Goal: Task Accomplishment & Management: Use online tool/utility

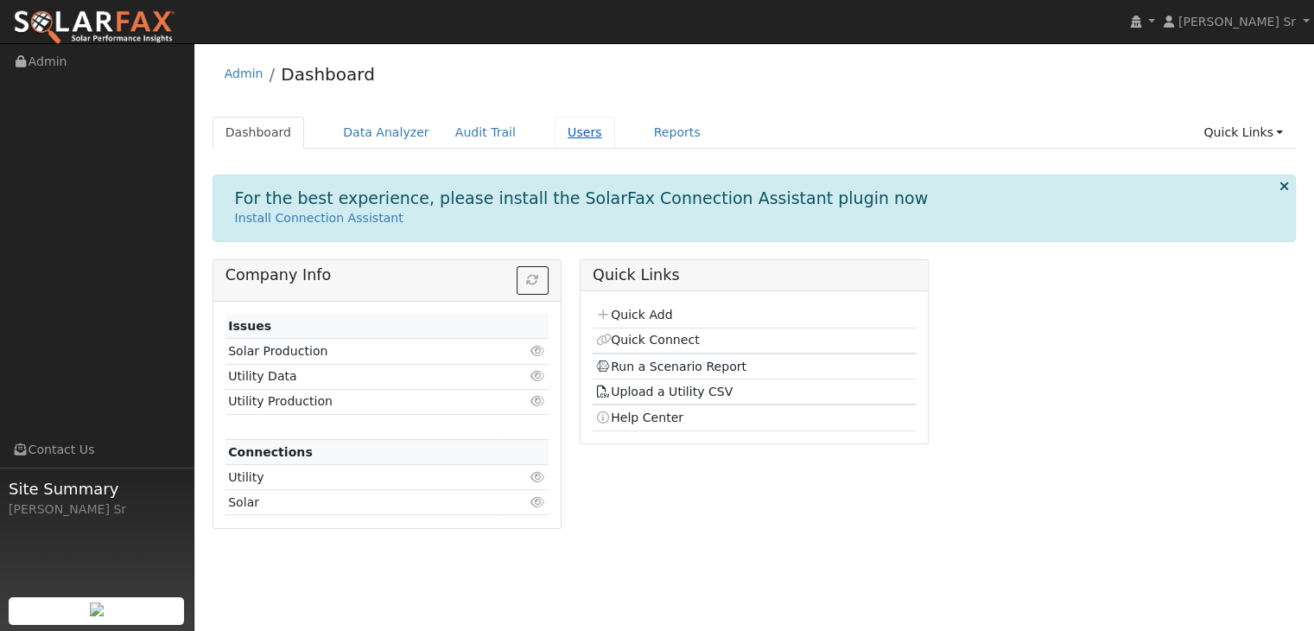
click at [555, 136] on link "Users" at bounding box center [585, 133] width 60 height 32
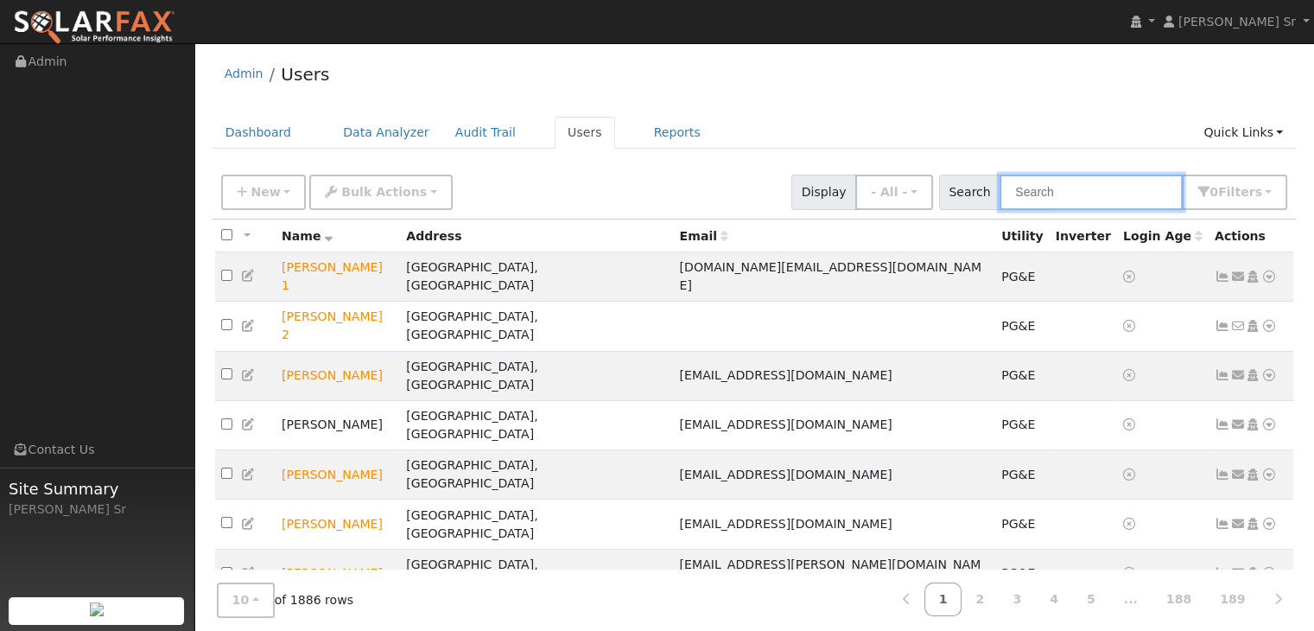
click at [1030, 189] on input "text" at bounding box center [1091, 192] width 183 height 35
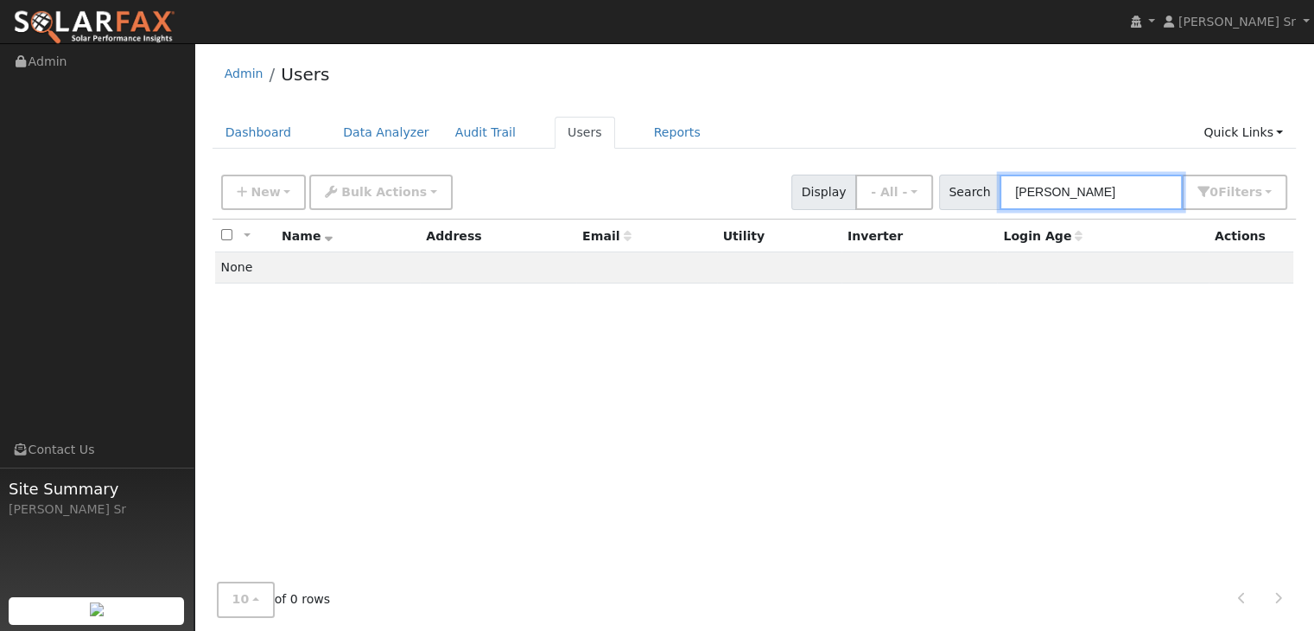
drag, startPoint x: 1048, startPoint y: 192, endPoint x: 1018, endPoint y: 193, distance: 30.3
click at [1018, 193] on input "Rosa Mendoza" at bounding box center [1091, 192] width 183 height 35
type input "[PERSON_NAME]"
click at [929, 186] on button "- All -" at bounding box center [894, 192] width 78 height 35
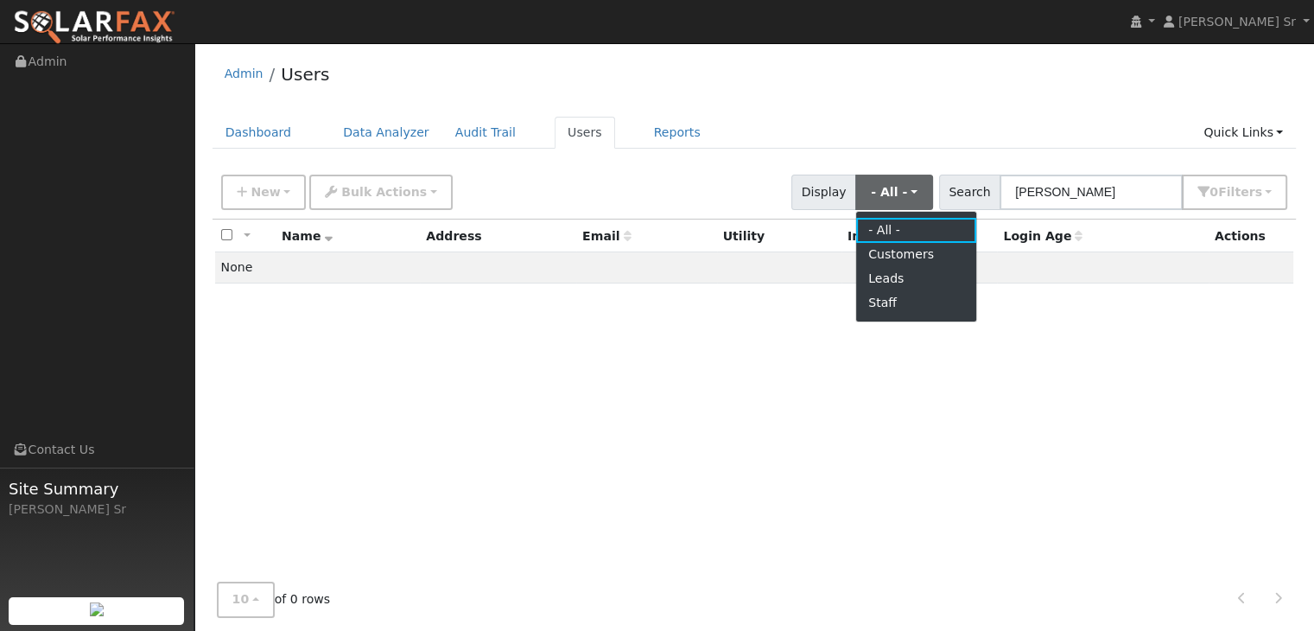
click at [829, 346] on div "All None All on page None on page Name Address Email Utility Inverter Login Age…" at bounding box center [755, 408] width 1084 height 378
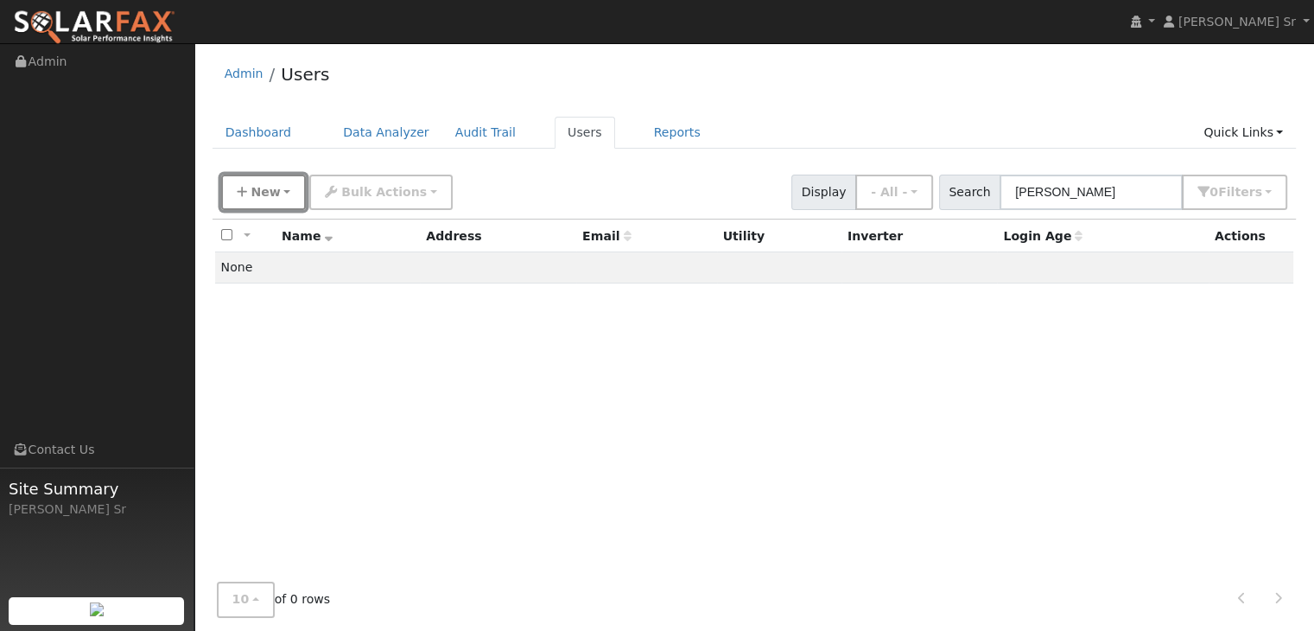
click at [252, 194] on span "New" at bounding box center [265, 192] width 29 height 14
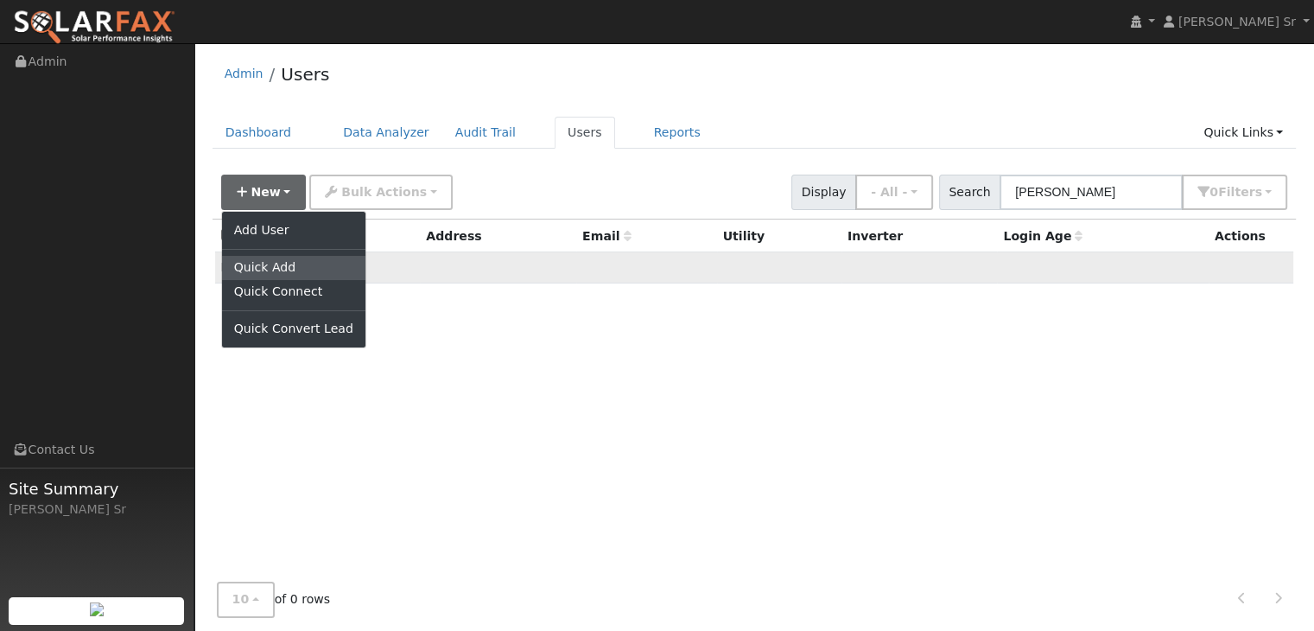
drag, startPoint x: 266, startPoint y: 267, endPoint x: 252, endPoint y: 265, distance: 13.9
click at [252, 265] on link "Quick Add" at bounding box center [293, 268] width 143 height 24
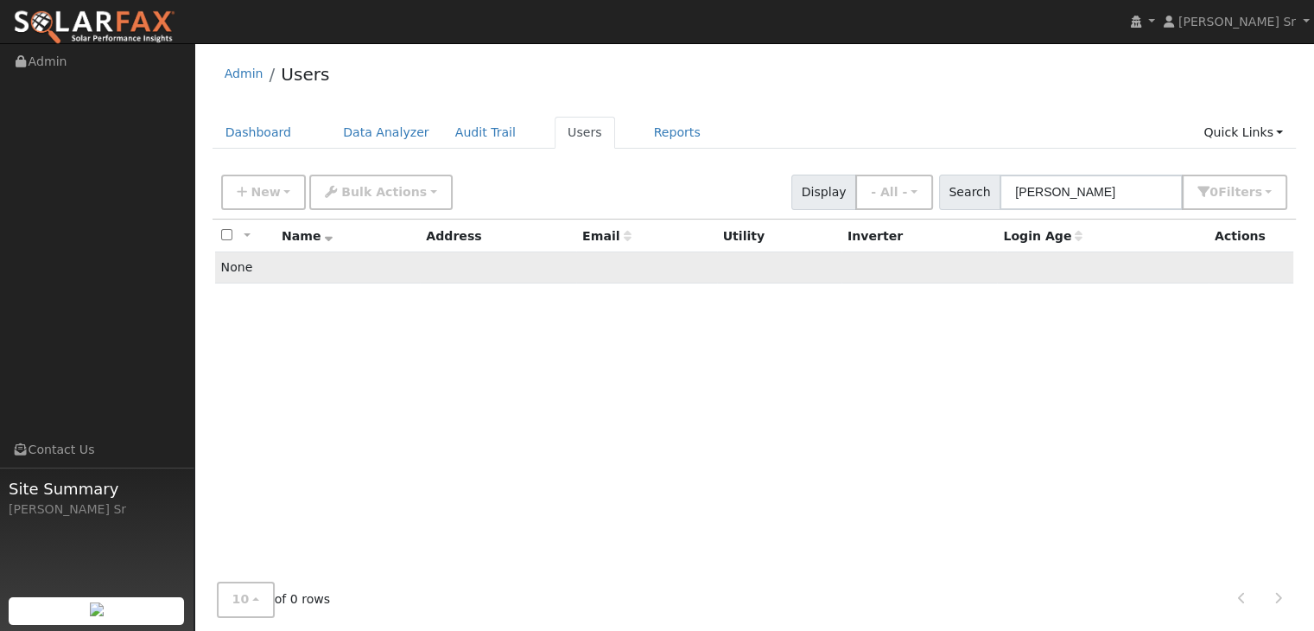
click at [252, 265] on td "None" at bounding box center [754, 267] width 1079 height 31
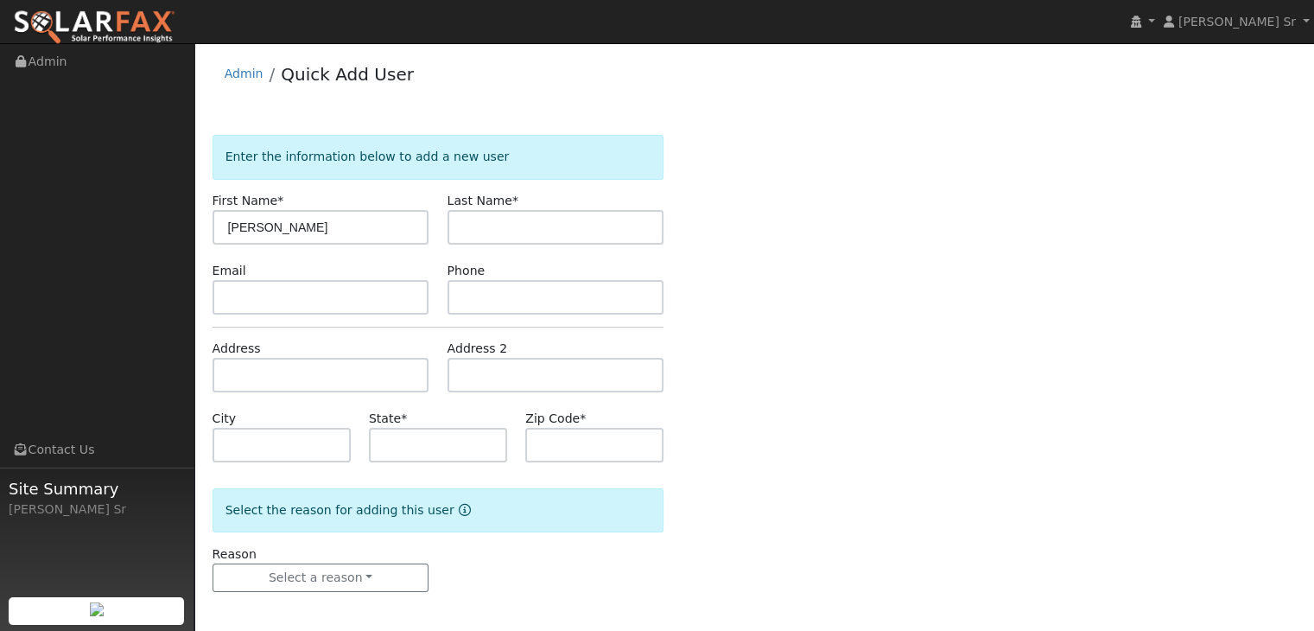
type input "[PERSON_NAME]"
type input "Mendoza"
click at [481, 295] on input "9164104922" at bounding box center [556, 297] width 217 height 35
click at [506, 296] on input "916-4104922" at bounding box center [556, 297] width 217 height 35
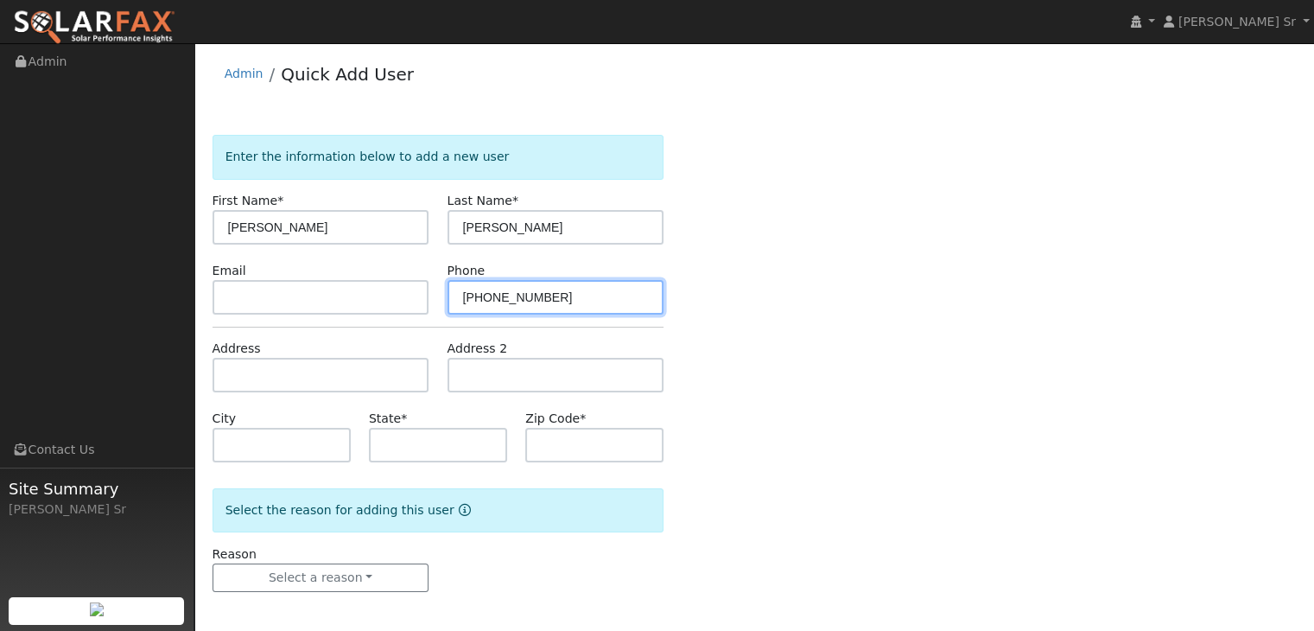
type input "[PHONE_NUMBER]"
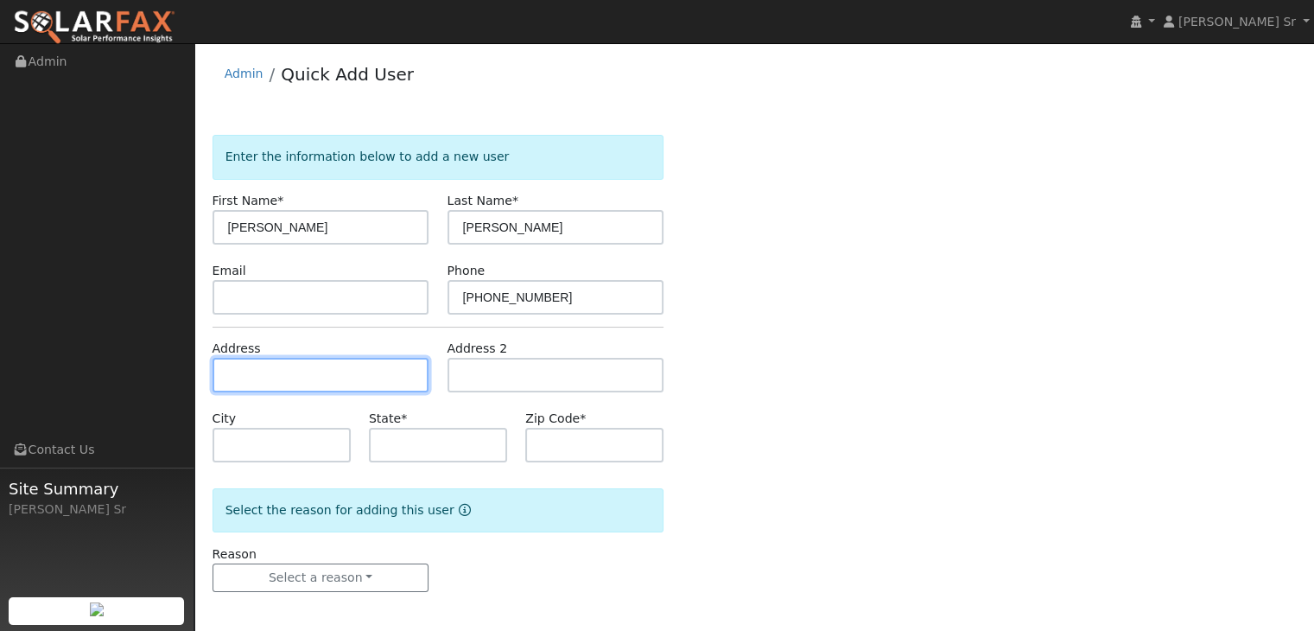
click at [284, 379] on input "text" at bounding box center [321, 375] width 217 height 35
type input "[STREET_ADDRESS]"
type input "Lincoln"
type input "CA"
type input "95648"
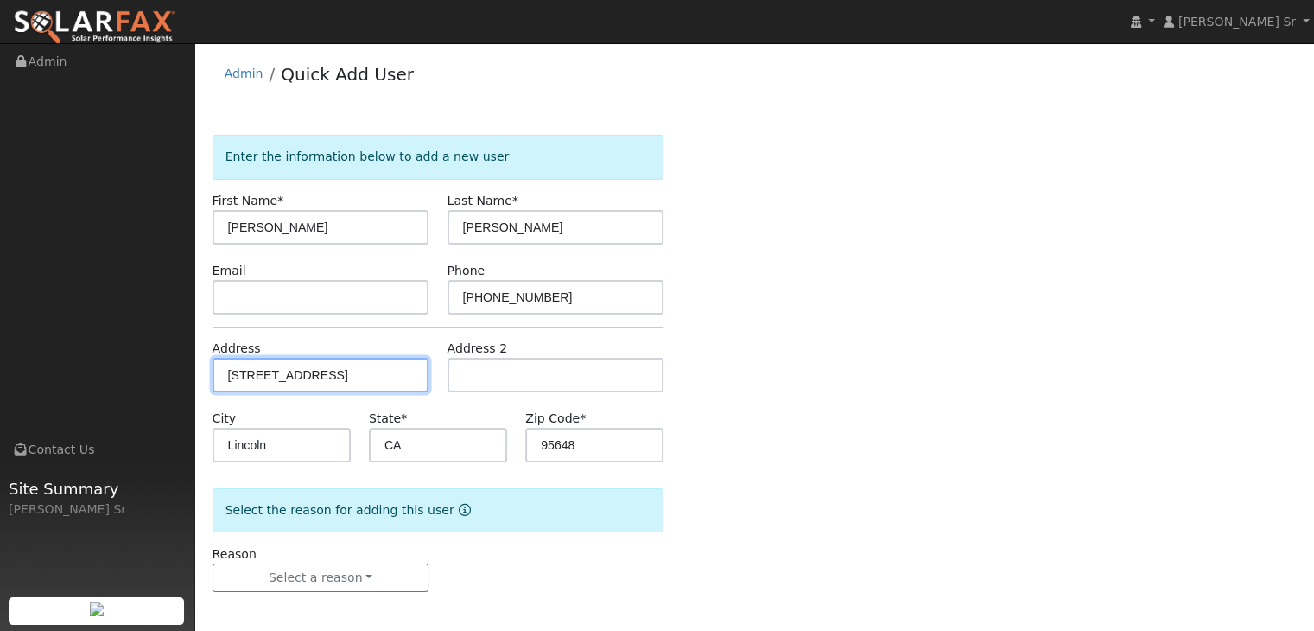
scroll to position [3, 0]
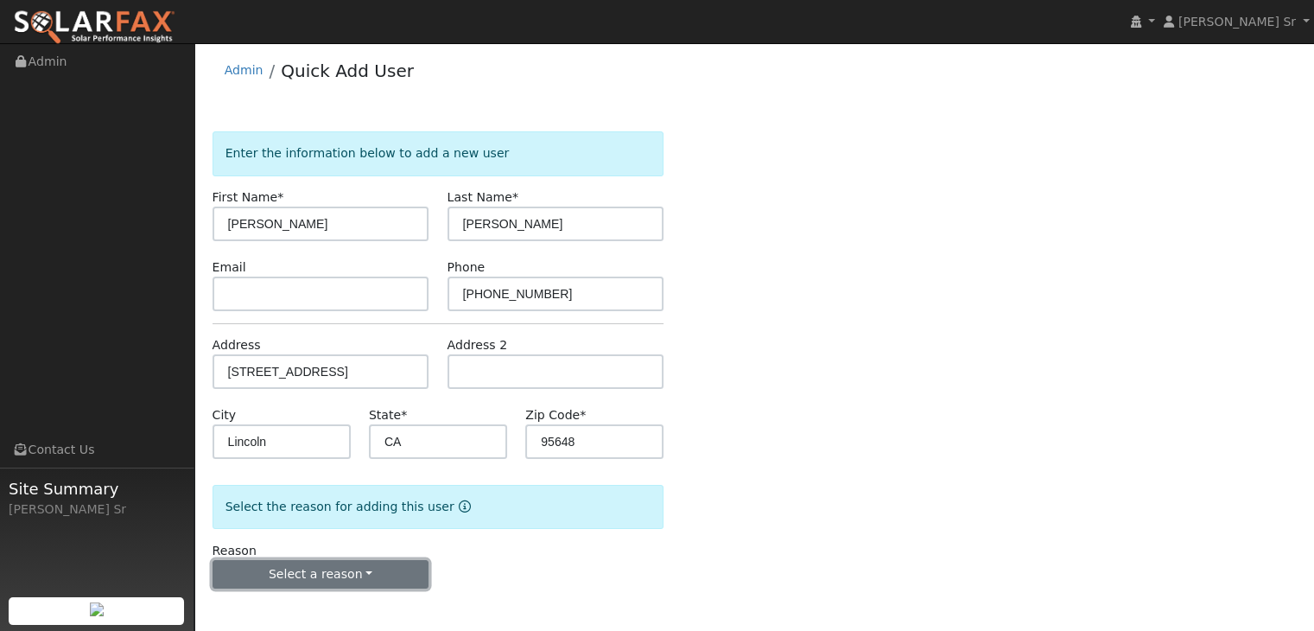
click at [364, 568] on button "Select a reason" at bounding box center [321, 574] width 217 height 29
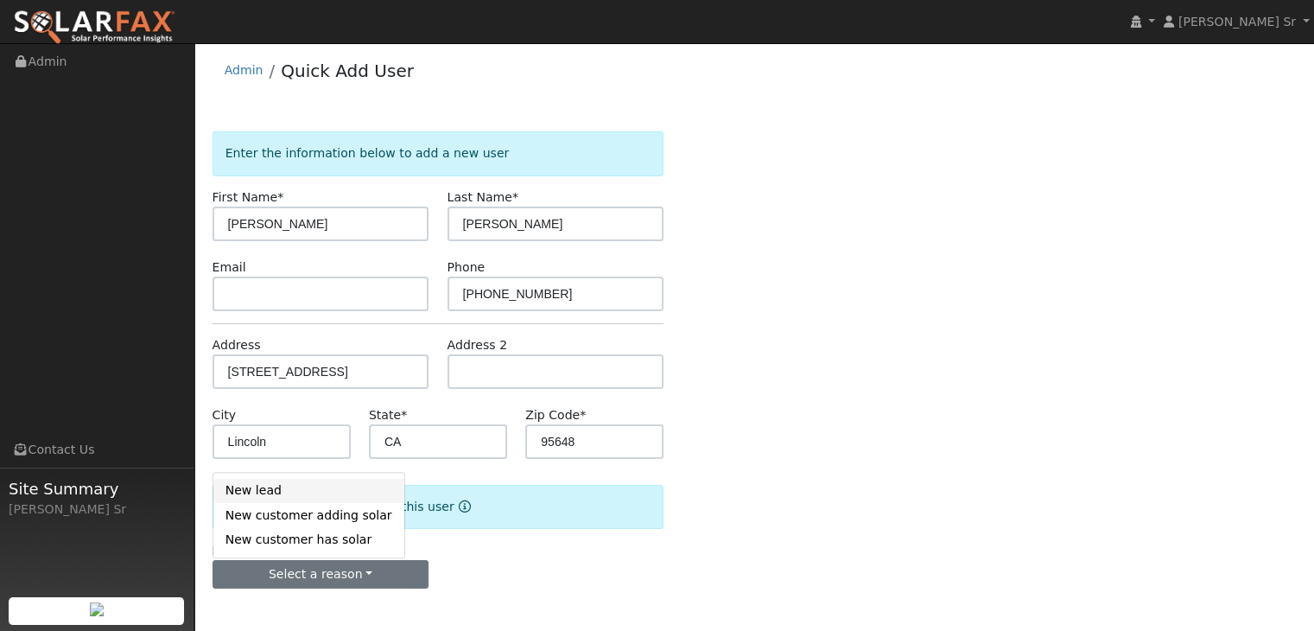
click at [281, 495] on link "New lead" at bounding box center [308, 491] width 191 height 24
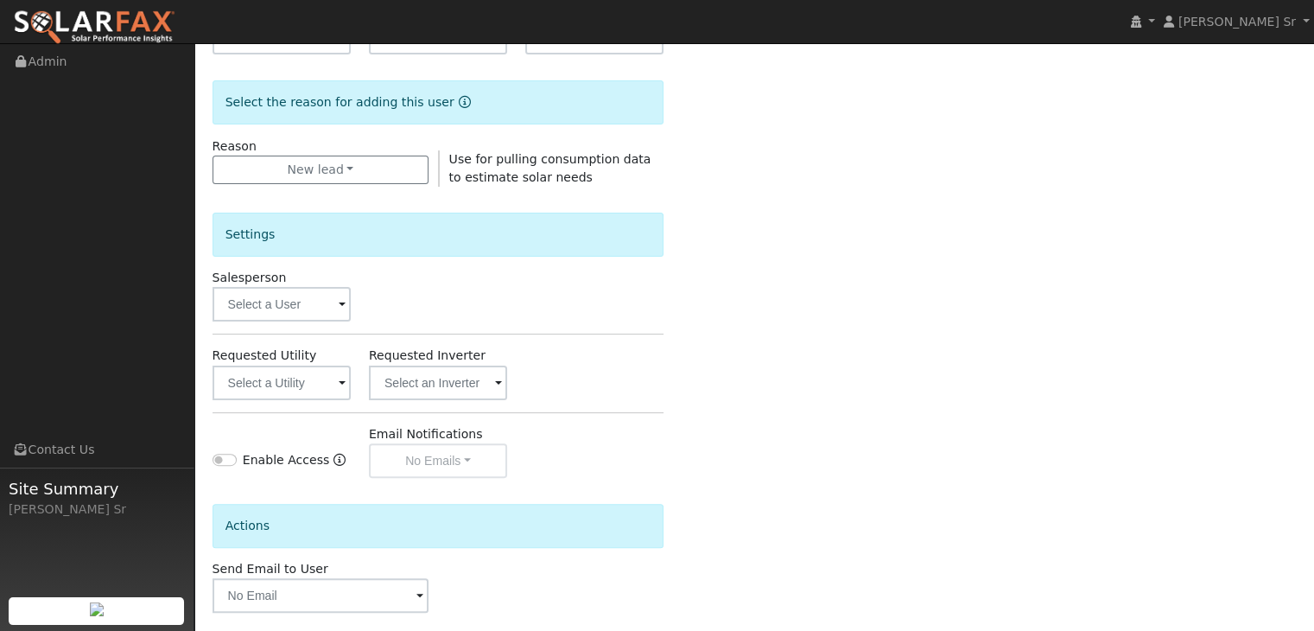
scroll to position [417, 0]
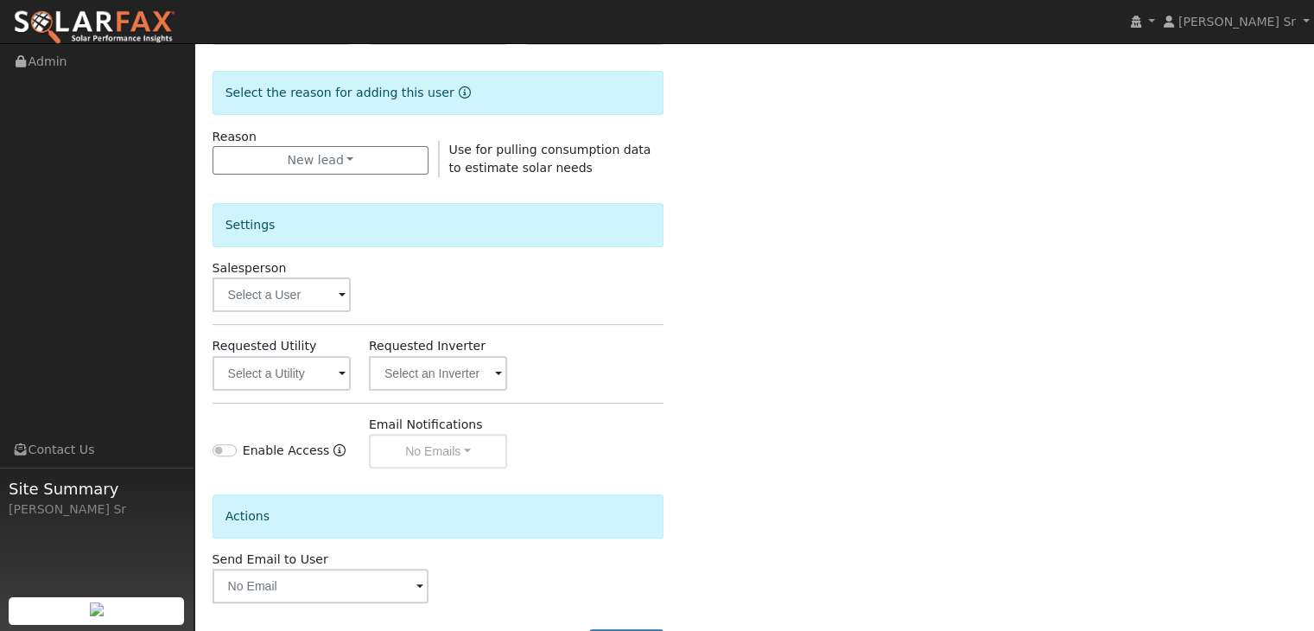
click at [339, 292] on span at bounding box center [342, 296] width 7 height 20
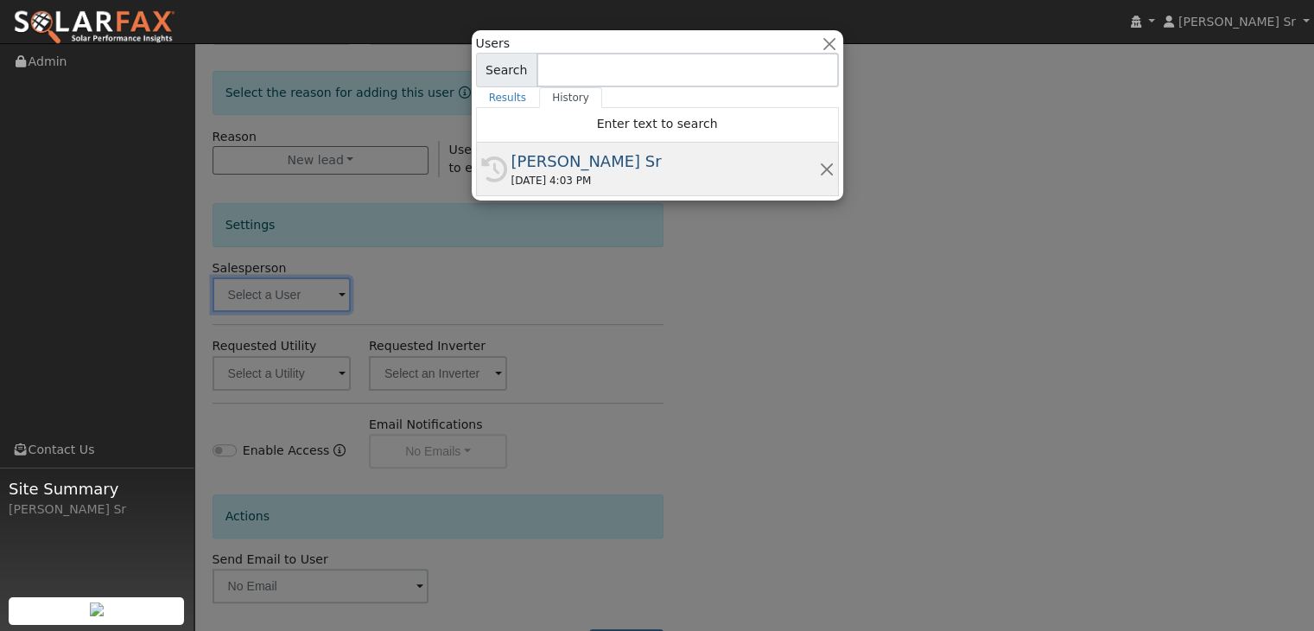
click at [606, 176] on div "09/23/2025 4:03 PM" at bounding box center [665, 181] width 308 height 16
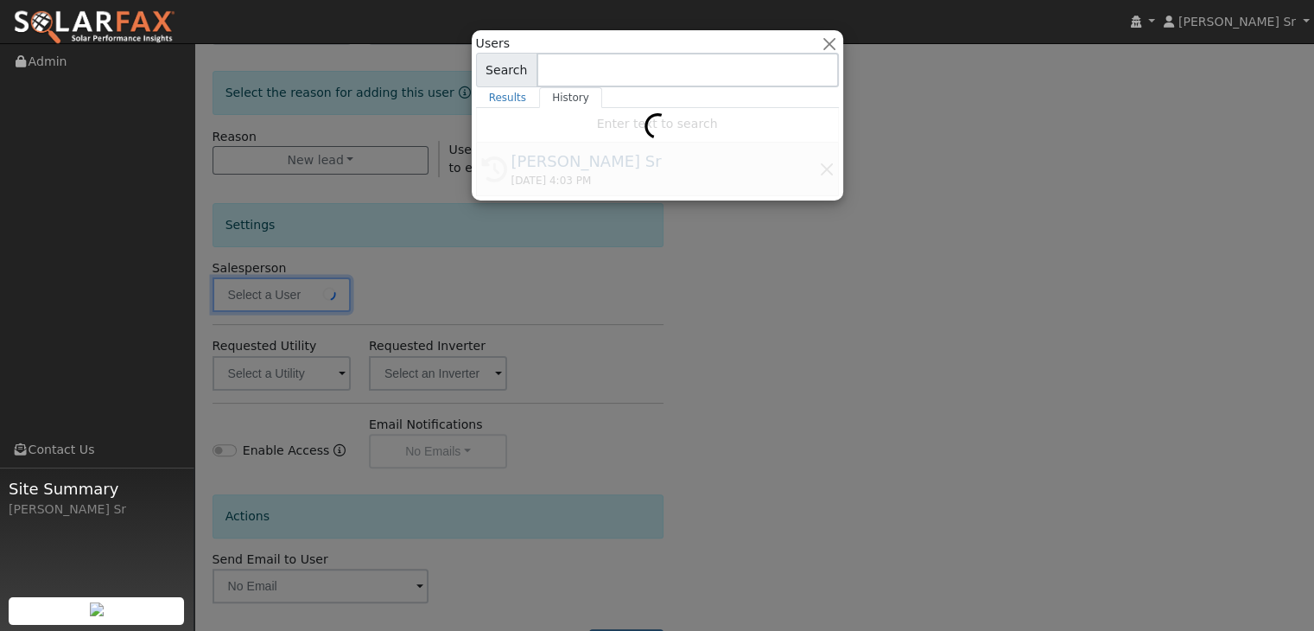
type input "[PERSON_NAME] Sr"
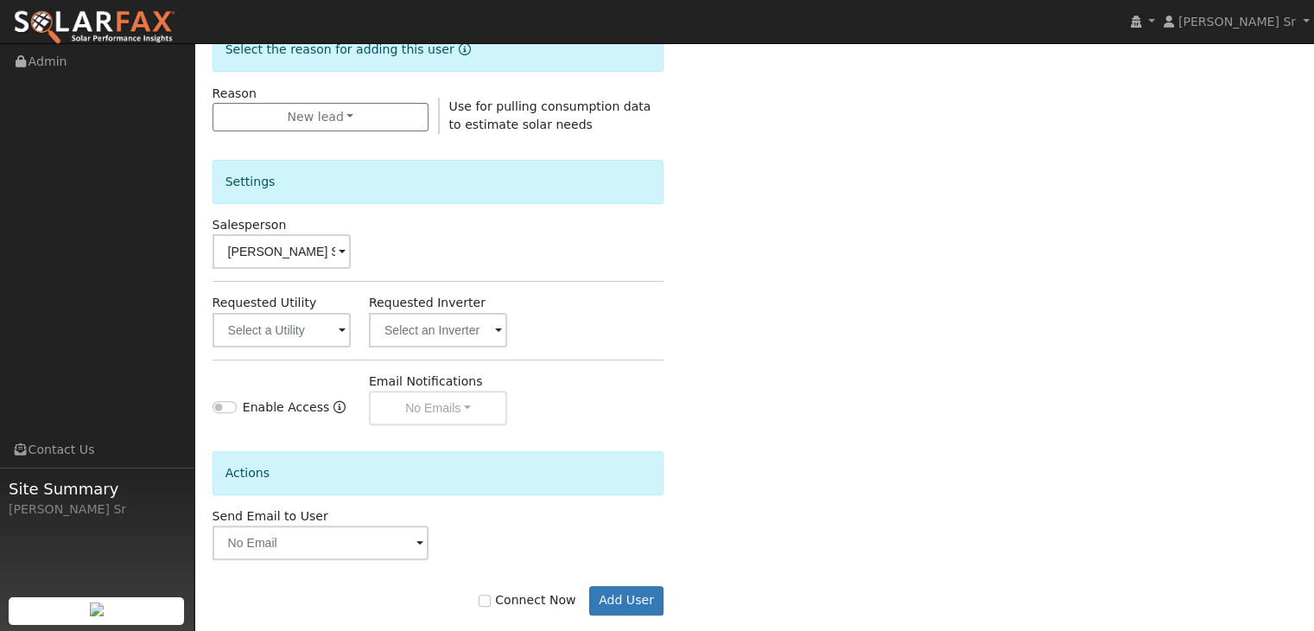
scroll to position [486, 0]
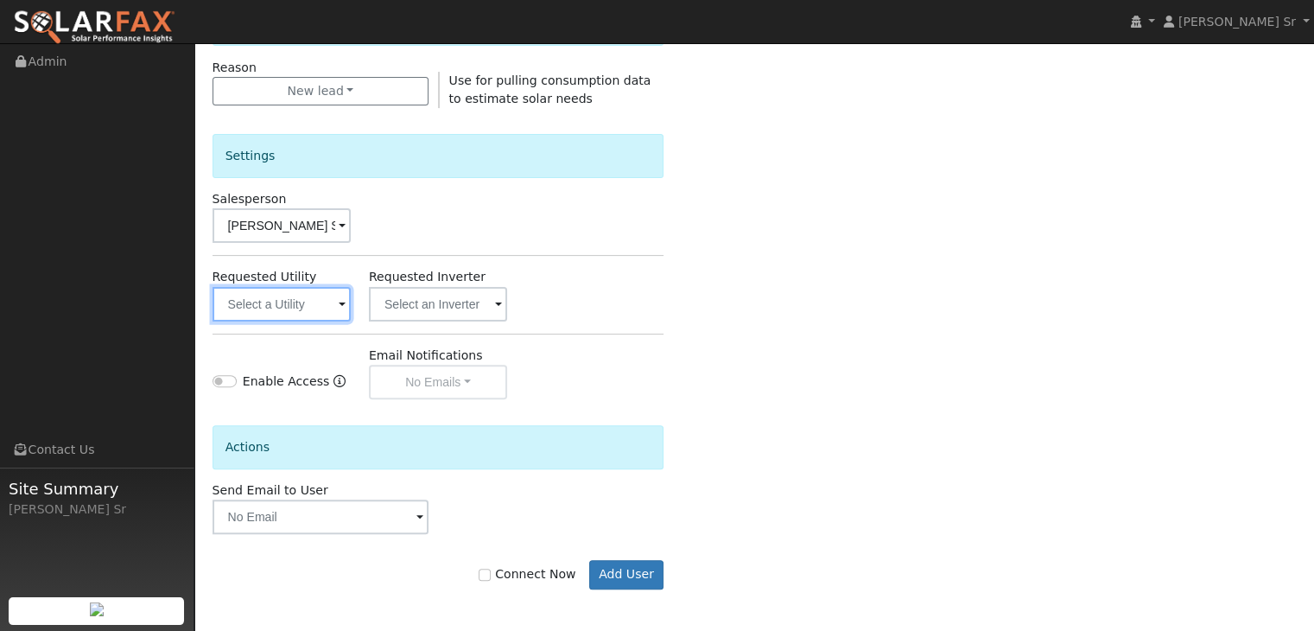
click at [334, 305] on input "text" at bounding box center [282, 304] width 138 height 35
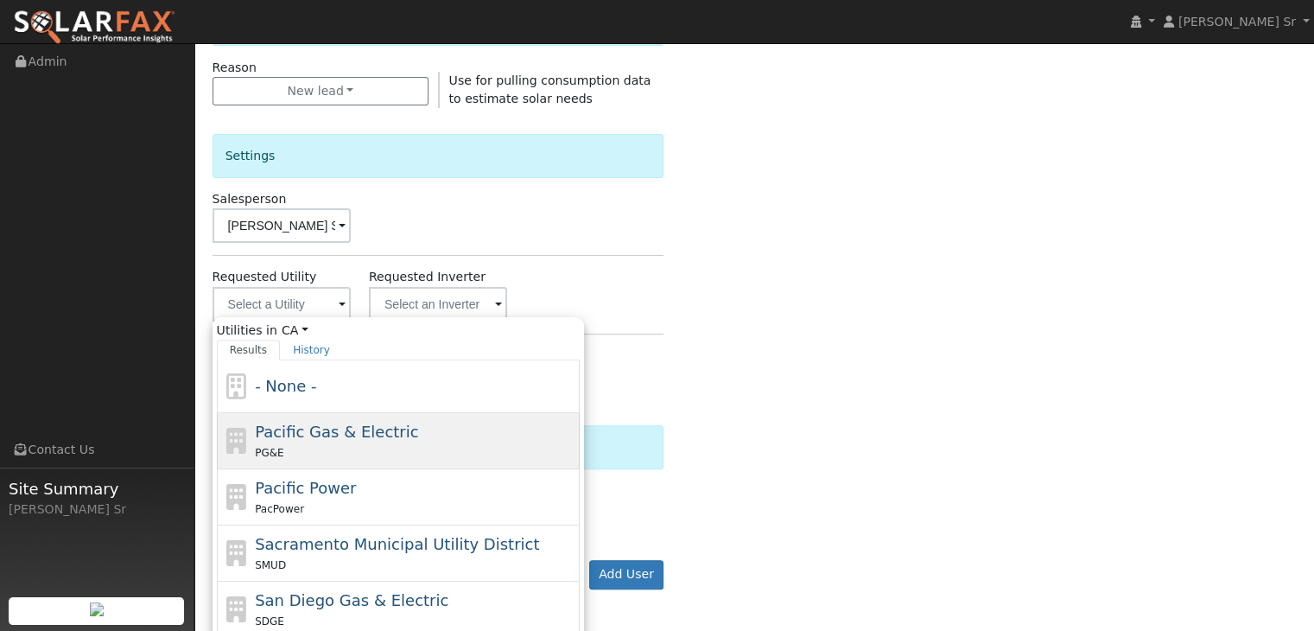
click at [297, 443] on div "PG&E" at bounding box center [415, 452] width 321 height 18
type input "Pacific Gas & Electric"
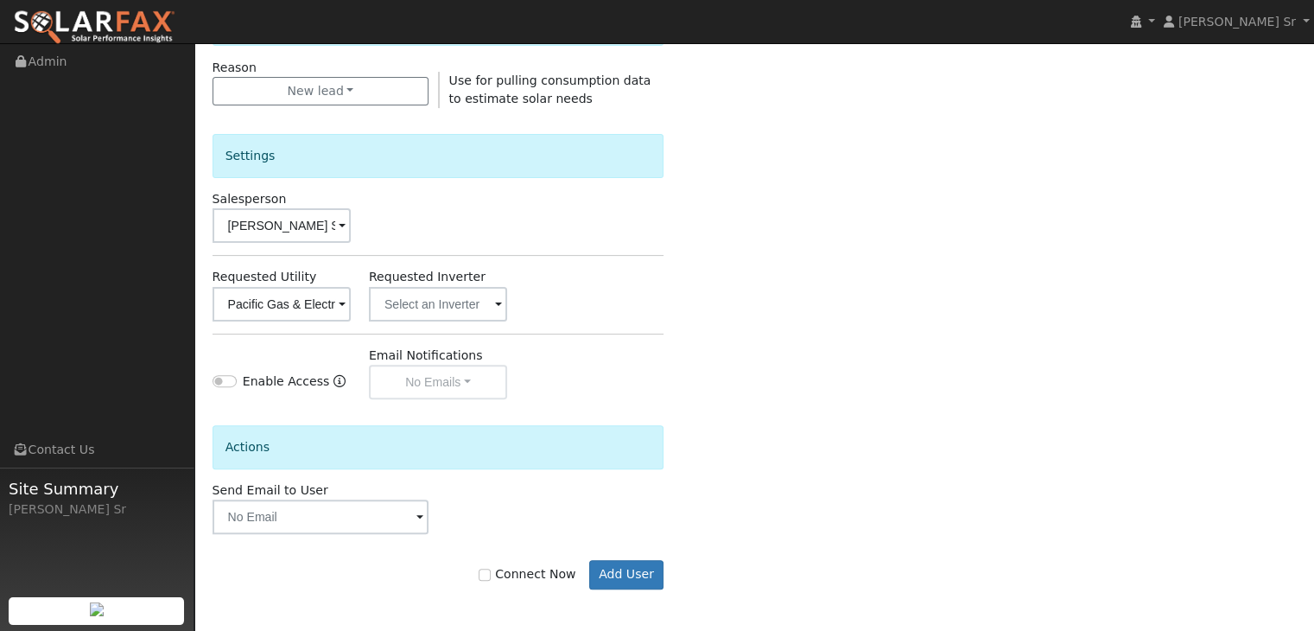
click at [604, 365] on div "Enable Access Email Notifications No Emails No Emails Weekly Emails Monthly Ema…" at bounding box center [438, 372] width 470 height 53
click at [639, 575] on button "Add User" at bounding box center [626, 574] width 75 height 29
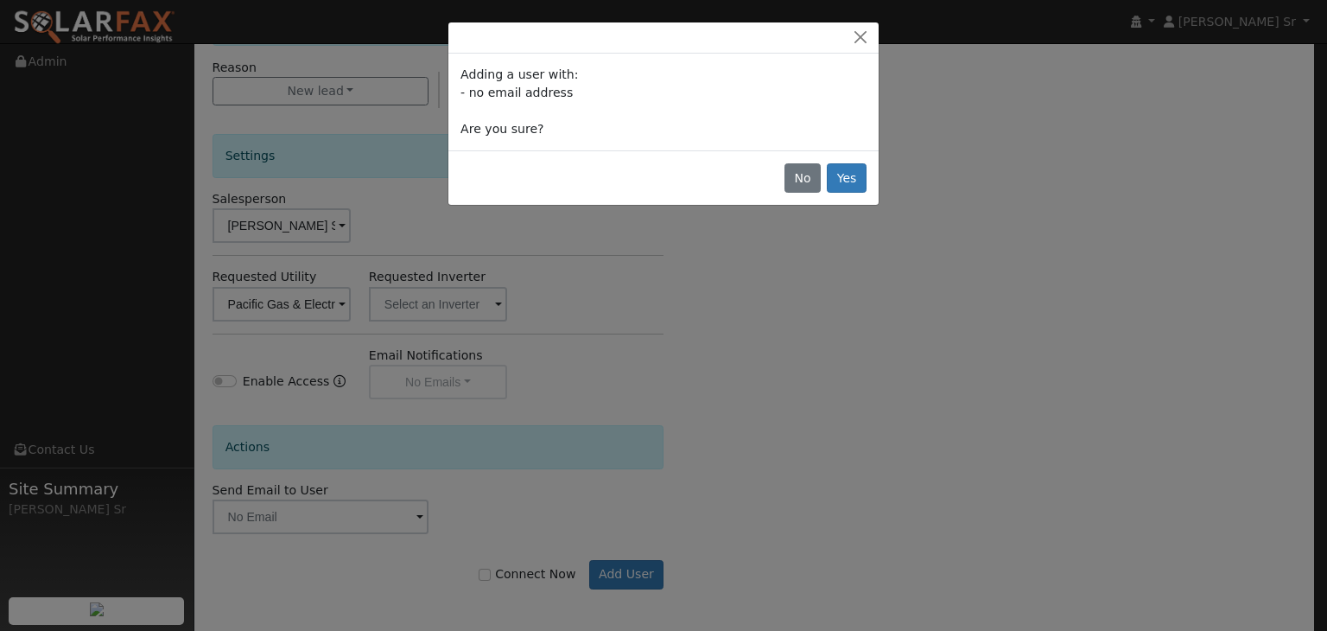
click at [871, 340] on div "Adding a user with: - no email address Are you sure? No Yes" at bounding box center [663, 315] width 1327 height 631
click at [864, 35] on button "Close" at bounding box center [860, 38] width 24 height 18
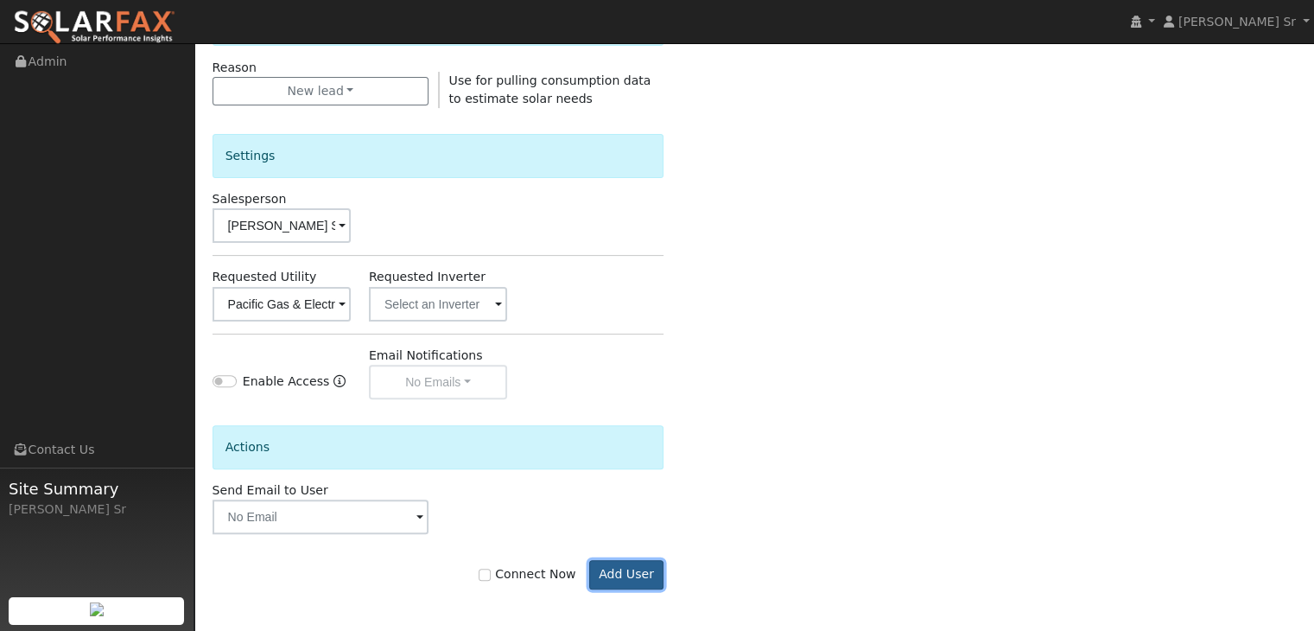
click at [639, 575] on button "Add User" at bounding box center [626, 574] width 75 height 29
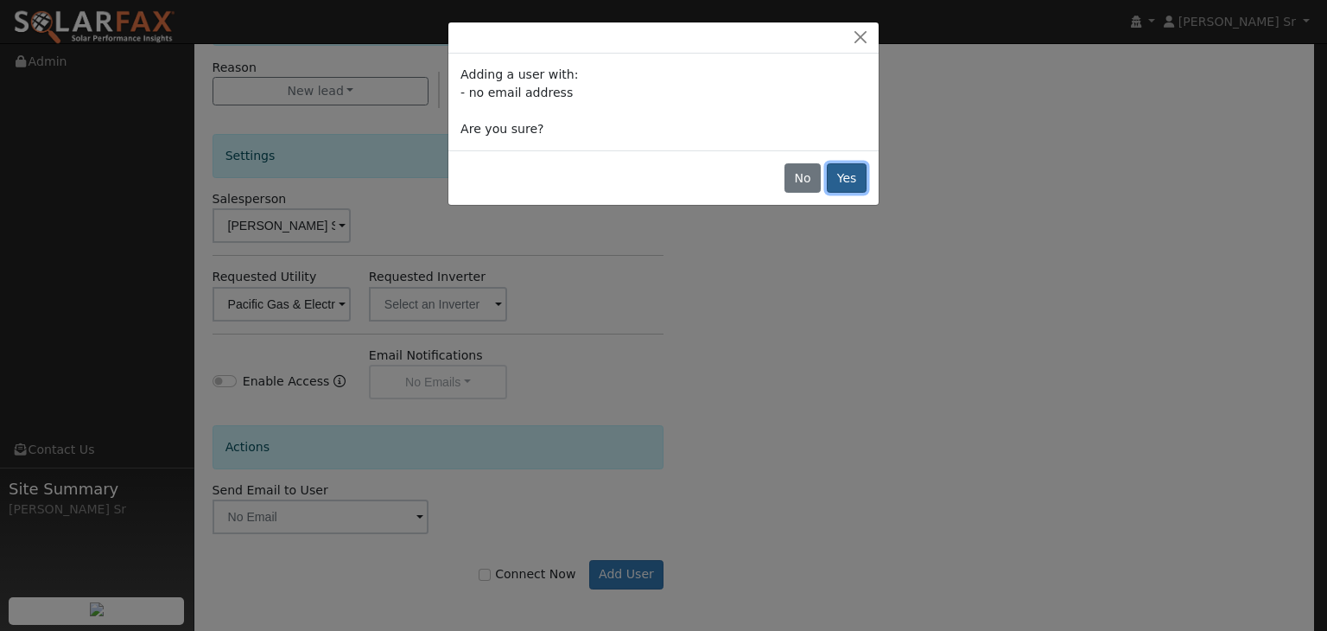
click at [855, 178] on button "Yes" at bounding box center [847, 177] width 40 height 29
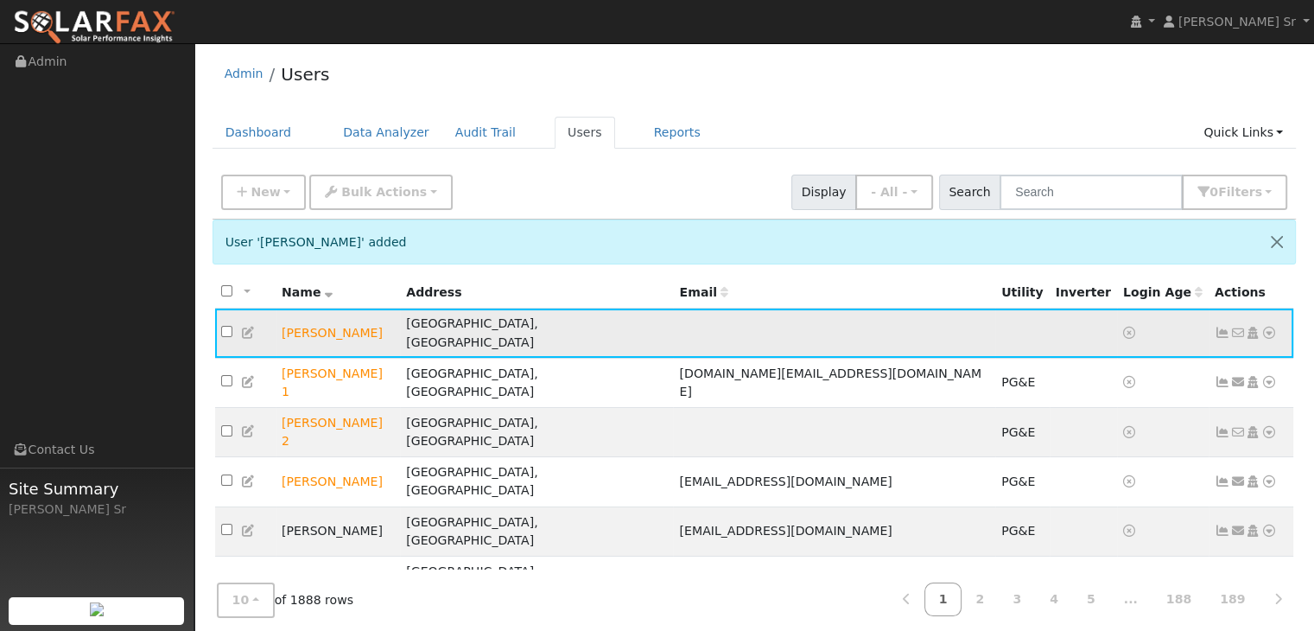
click at [1265, 327] on icon at bounding box center [1269, 333] width 16 height 12
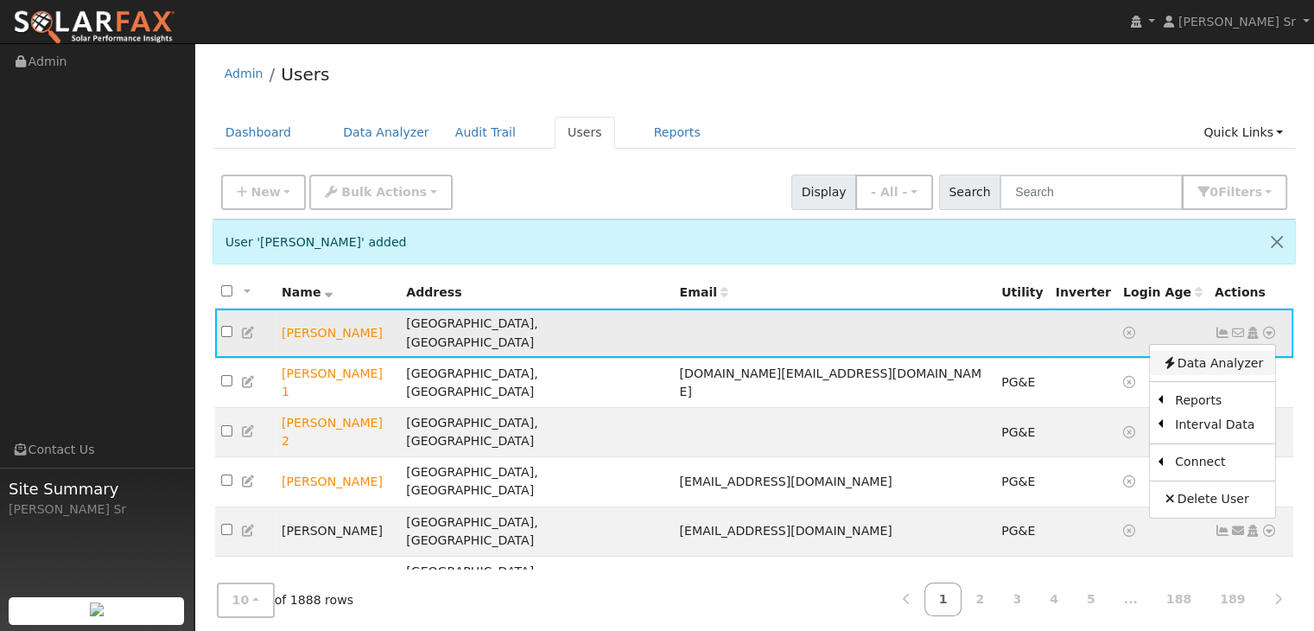
click at [1233, 352] on link "Data Analyzer" at bounding box center [1212, 363] width 125 height 24
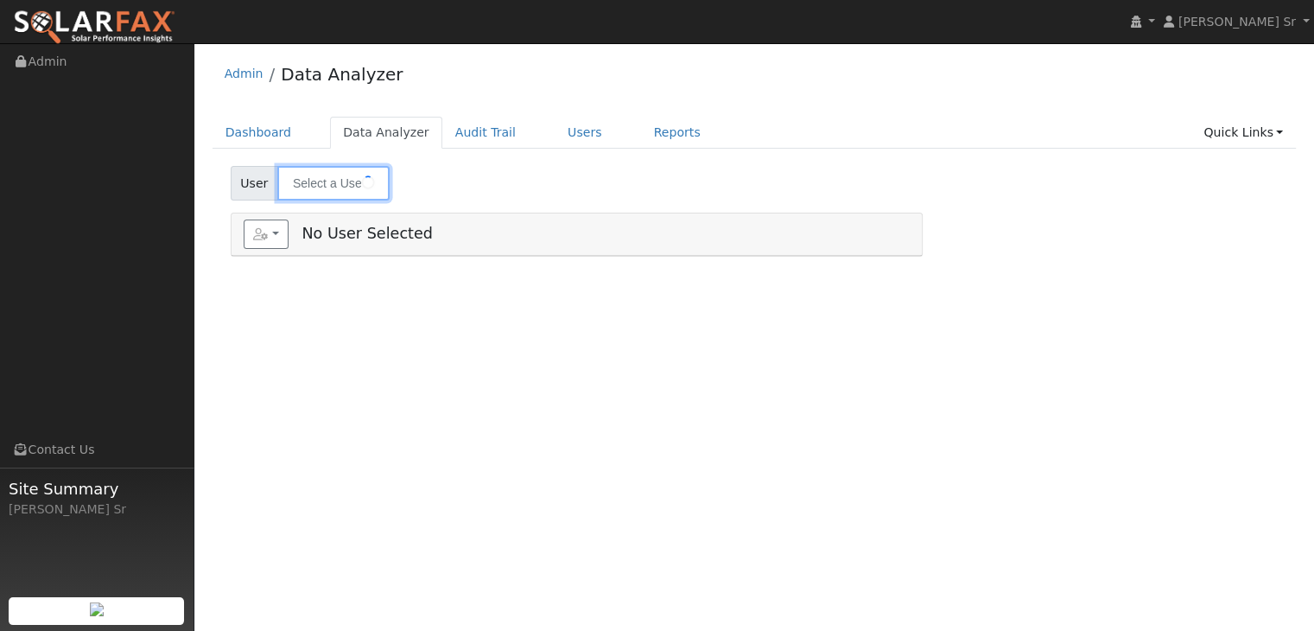
type input "[PERSON_NAME]"
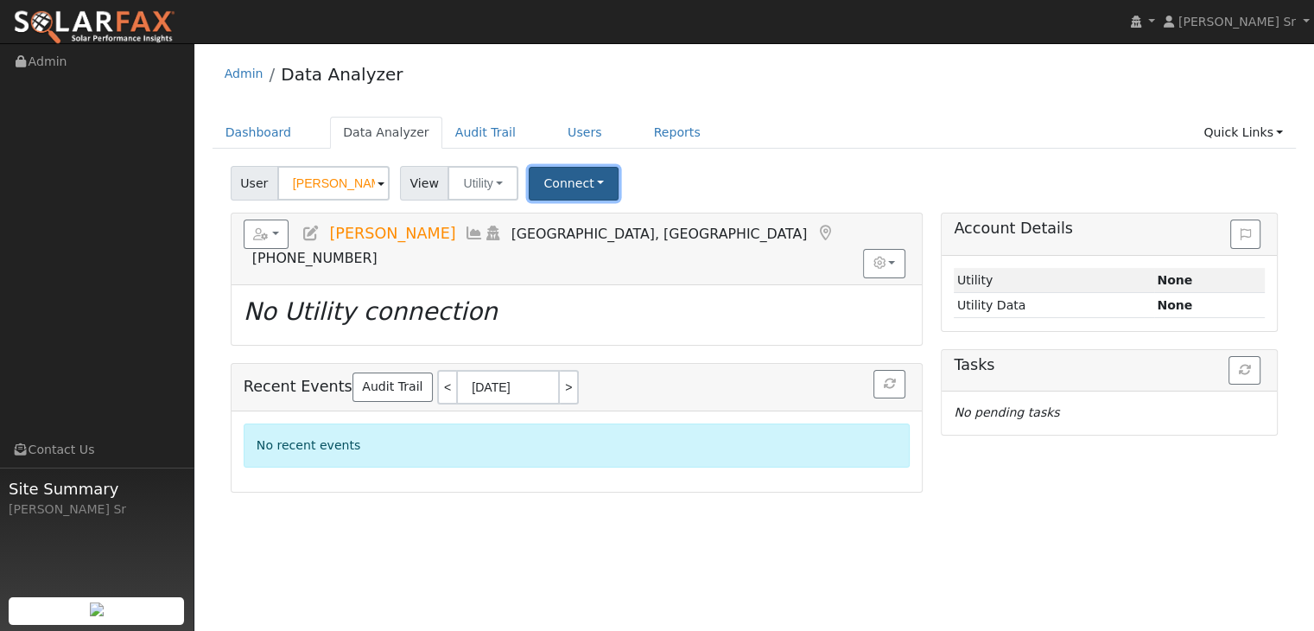
click at [563, 175] on button "Connect" at bounding box center [574, 184] width 90 height 34
click at [567, 220] on link "Select a Provider" at bounding box center [597, 221] width 135 height 24
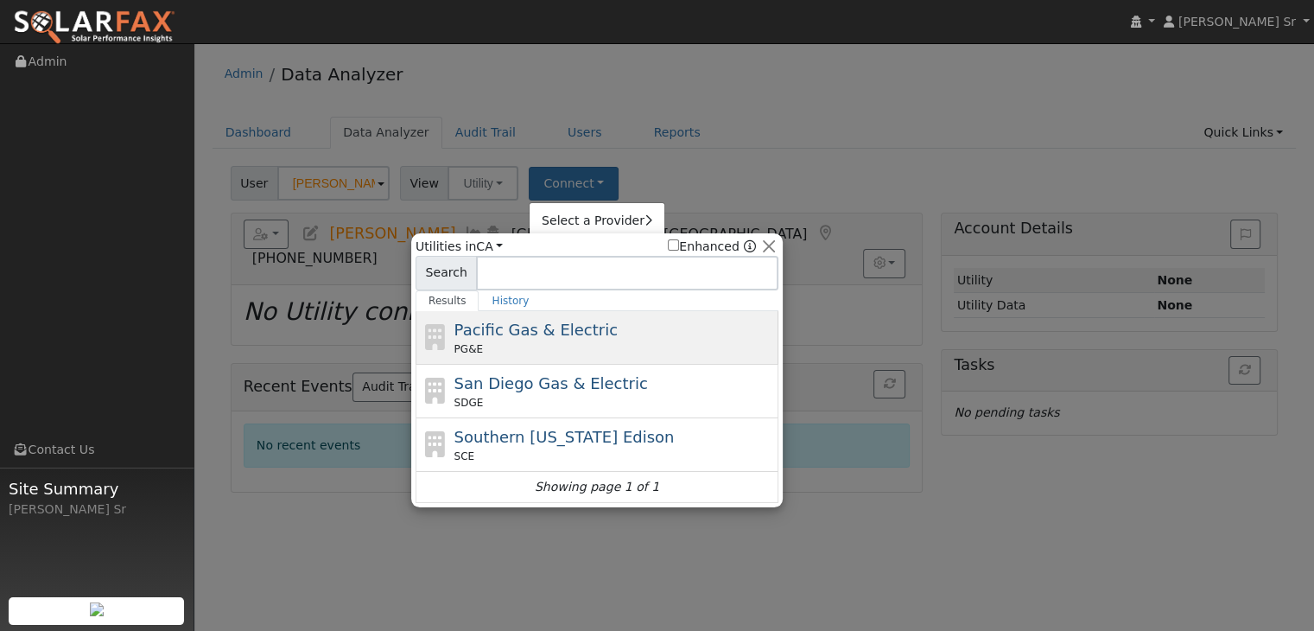
click at [552, 321] on span "Pacific Gas & Electric" at bounding box center [535, 330] width 163 height 18
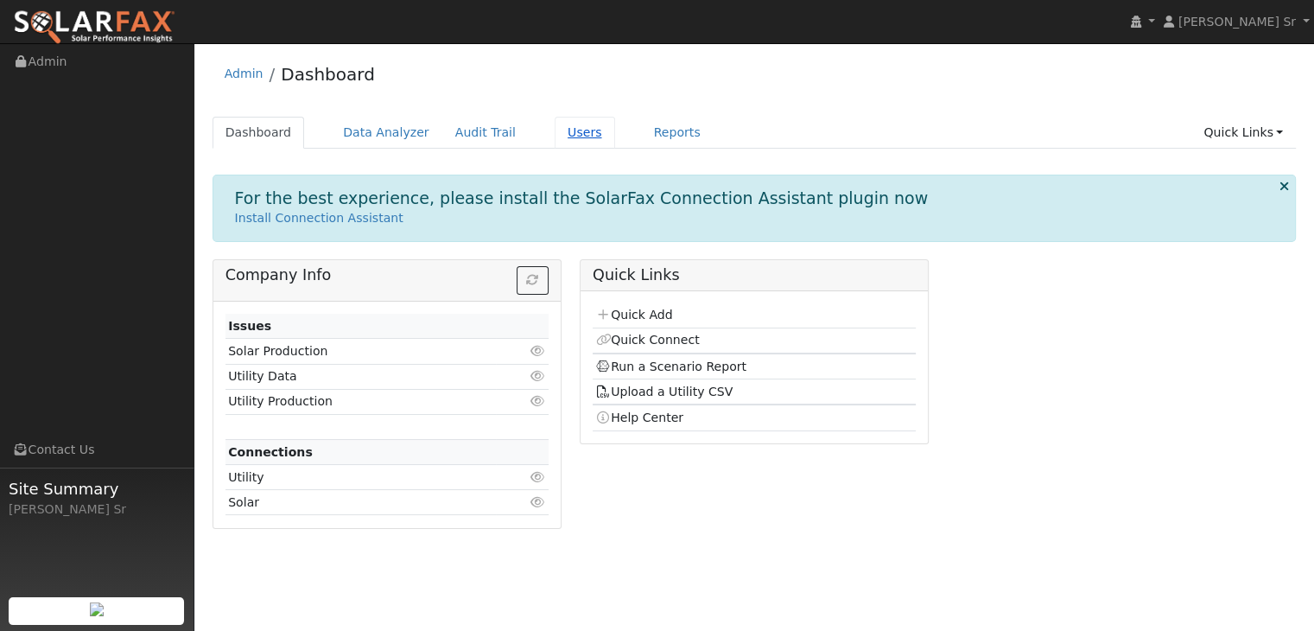
click at [555, 132] on link "Users" at bounding box center [585, 133] width 60 height 32
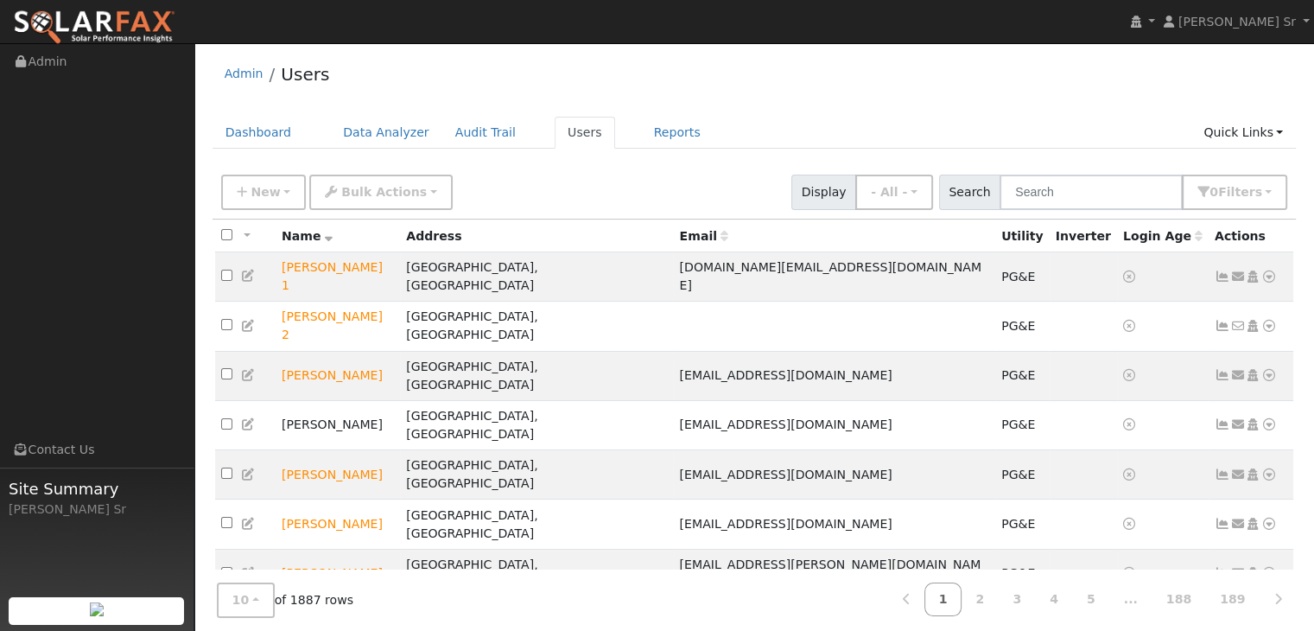
scroll to position [35, 0]
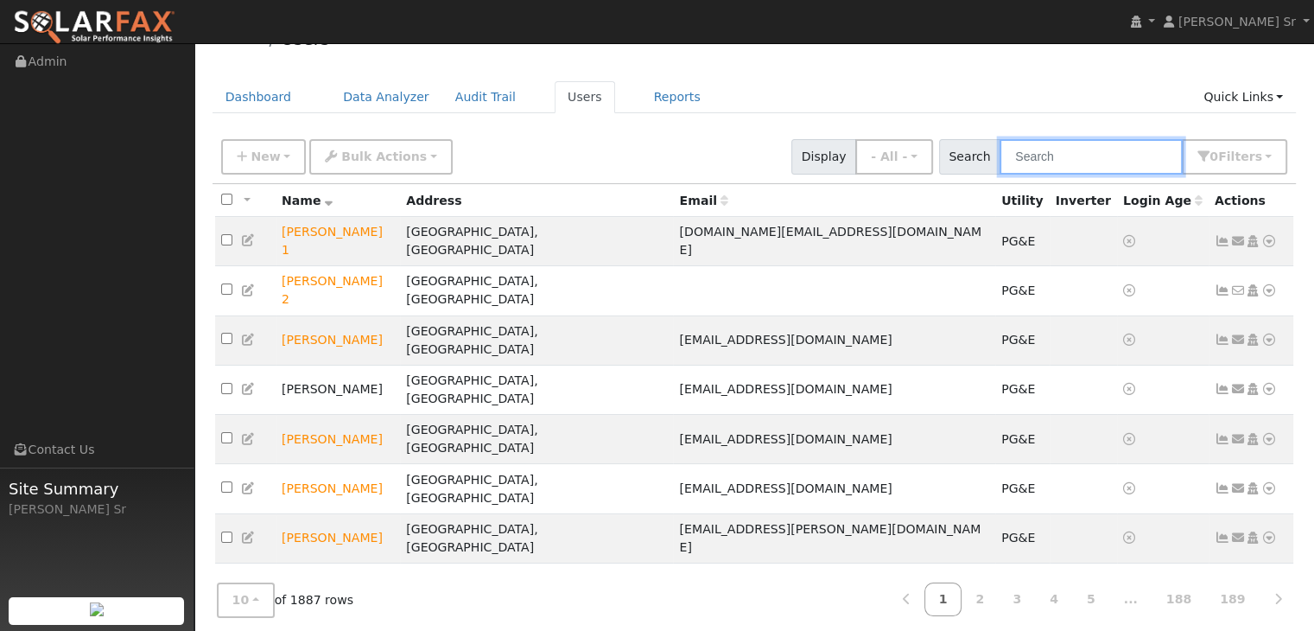
click at [1054, 156] on input "text" at bounding box center [1091, 156] width 183 height 35
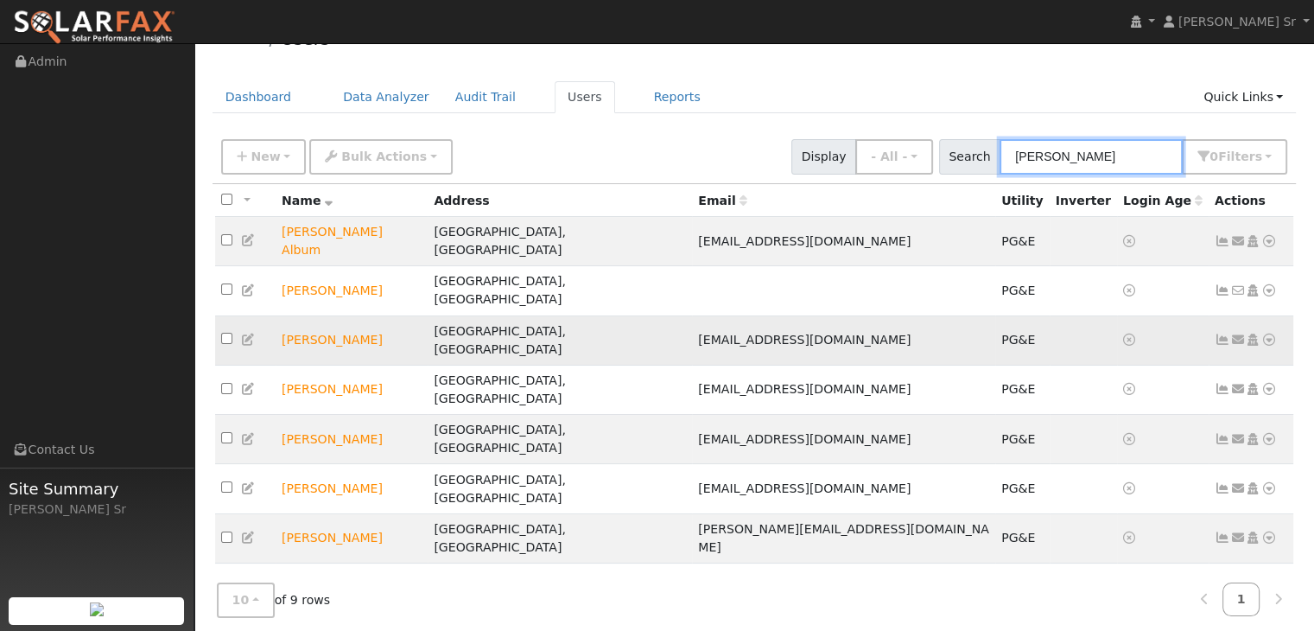
type input "Jeff"
click at [1266, 333] on icon at bounding box center [1269, 339] width 16 height 12
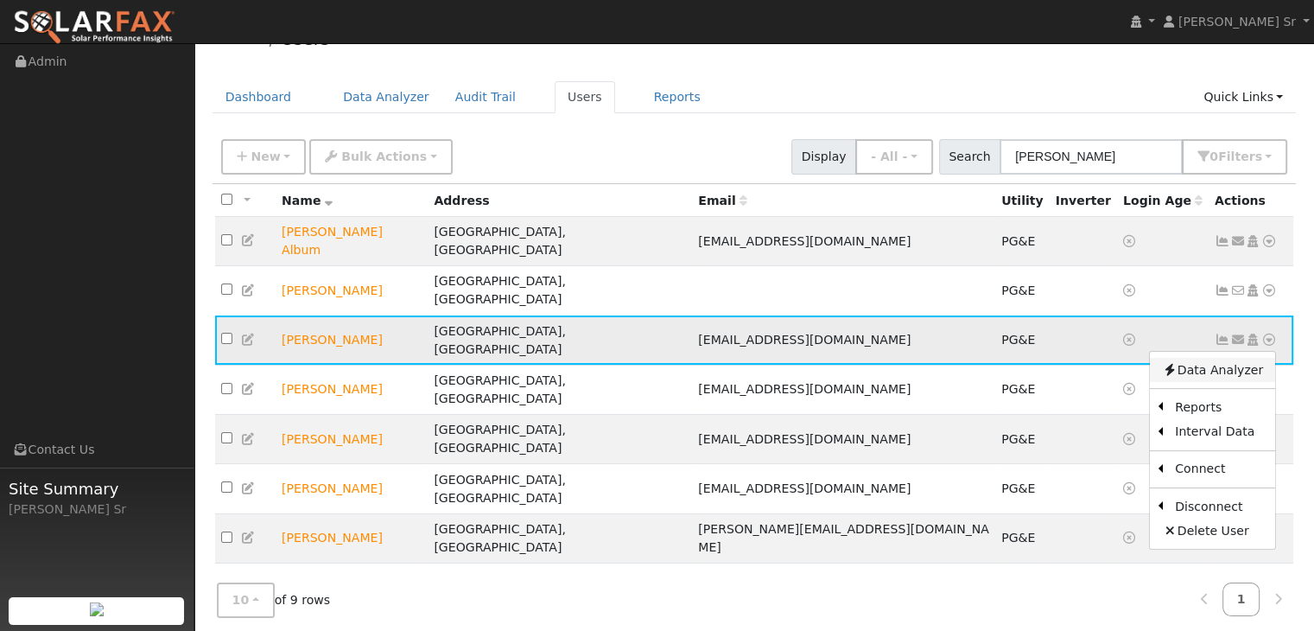
click at [1219, 358] on link "Data Analyzer" at bounding box center [1212, 370] width 125 height 24
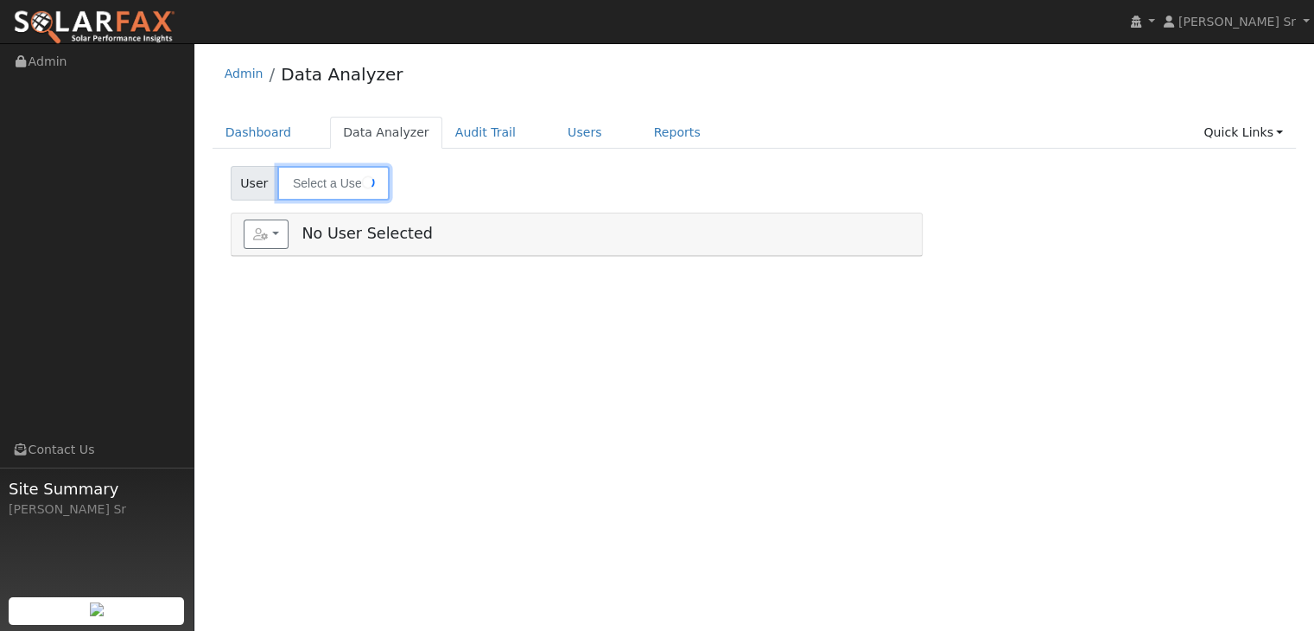
type input "[PERSON_NAME]"
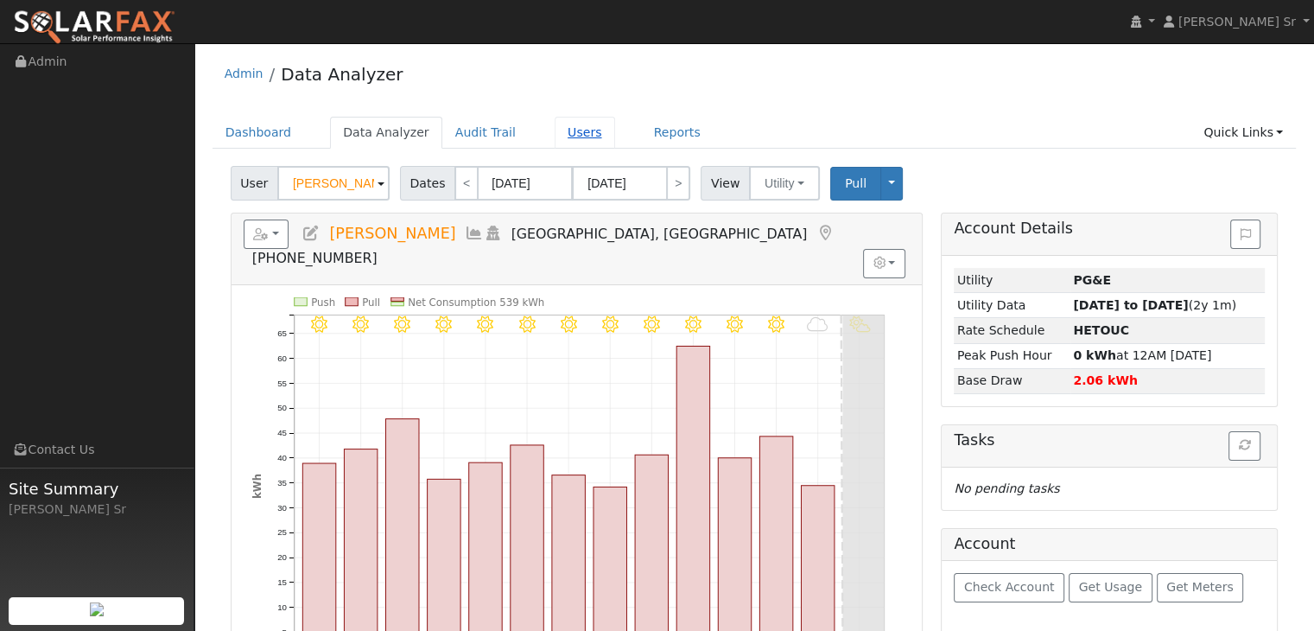
click at [556, 134] on link "Users" at bounding box center [585, 133] width 60 height 32
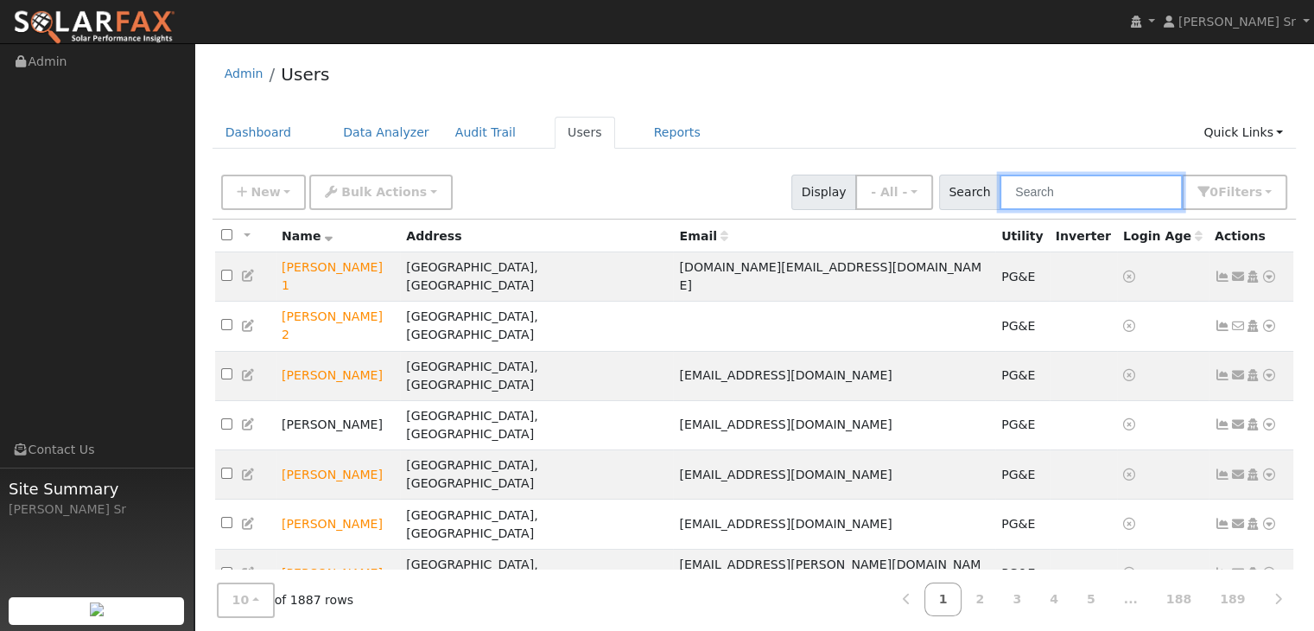
click at [1037, 189] on input "text" at bounding box center [1091, 192] width 183 height 35
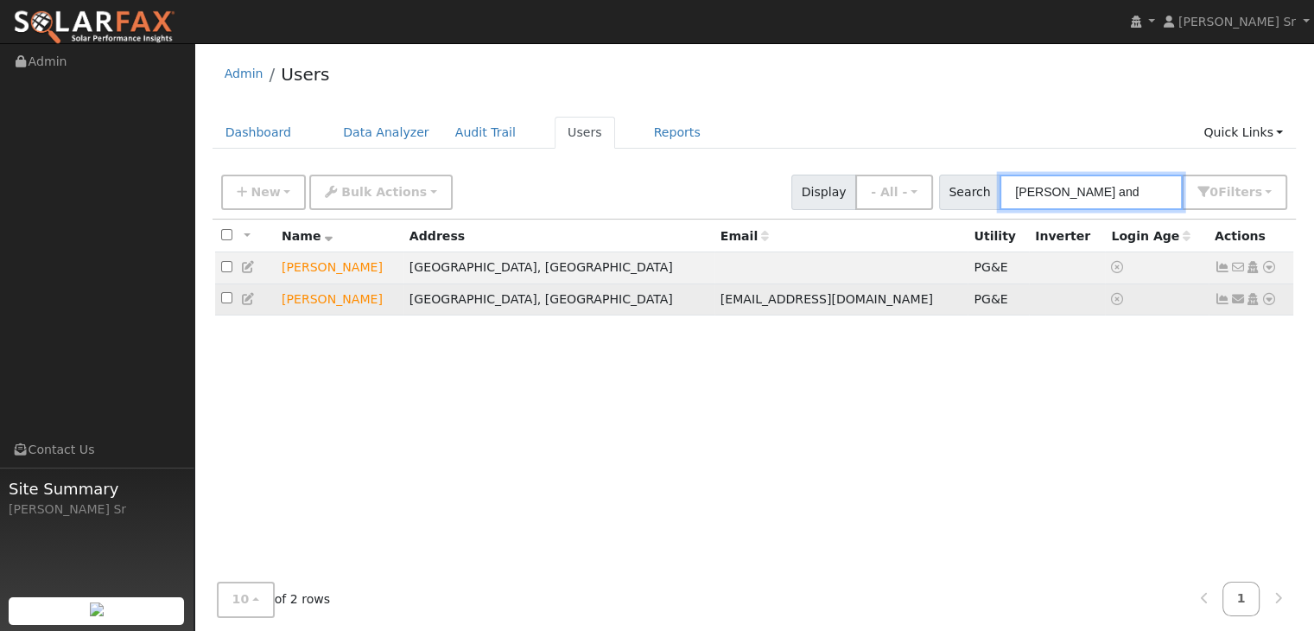
type input "jeff and"
click at [1191, 297] on td at bounding box center [1157, 299] width 104 height 32
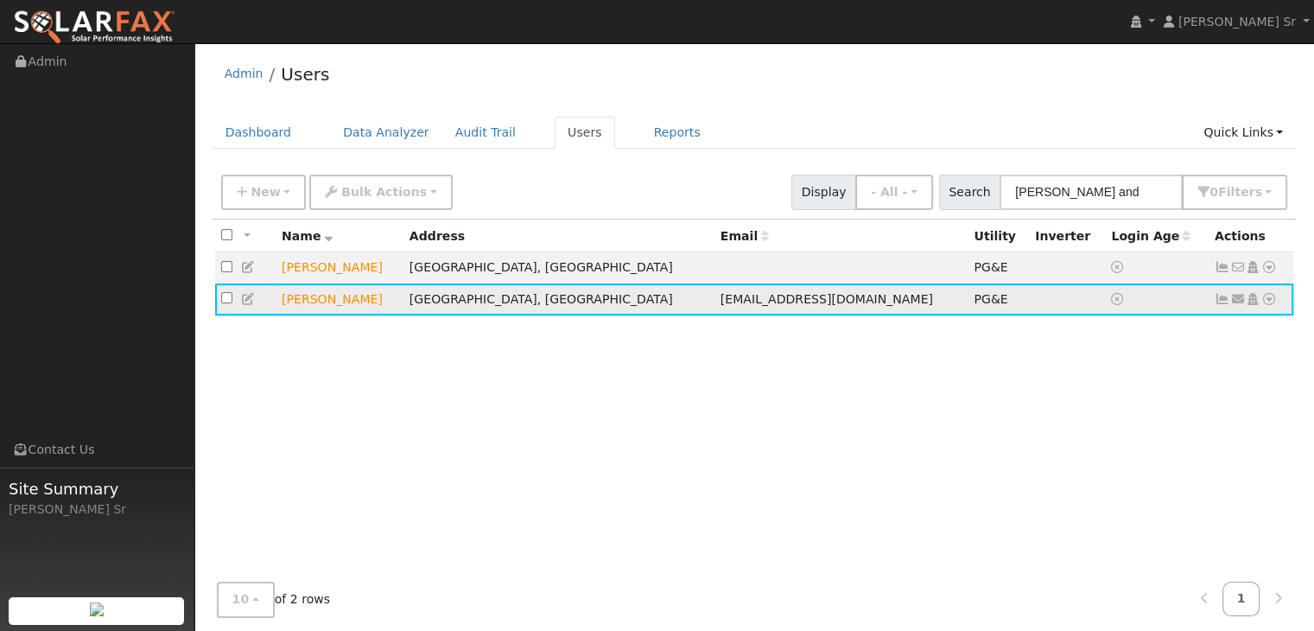
click at [1267, 305] on icon at bounding box center [1269, 299] width 16 height 12
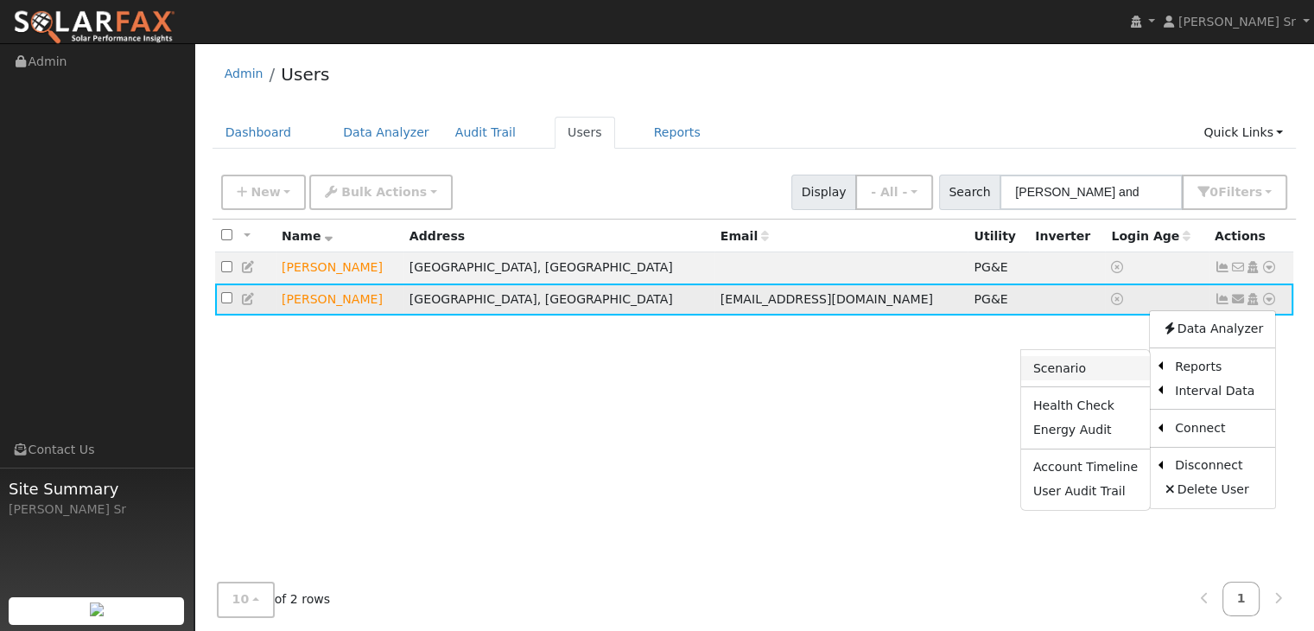
click at [1068, 372] on link "Scenario" at bounding box center [1085, 368] width 129 height 24
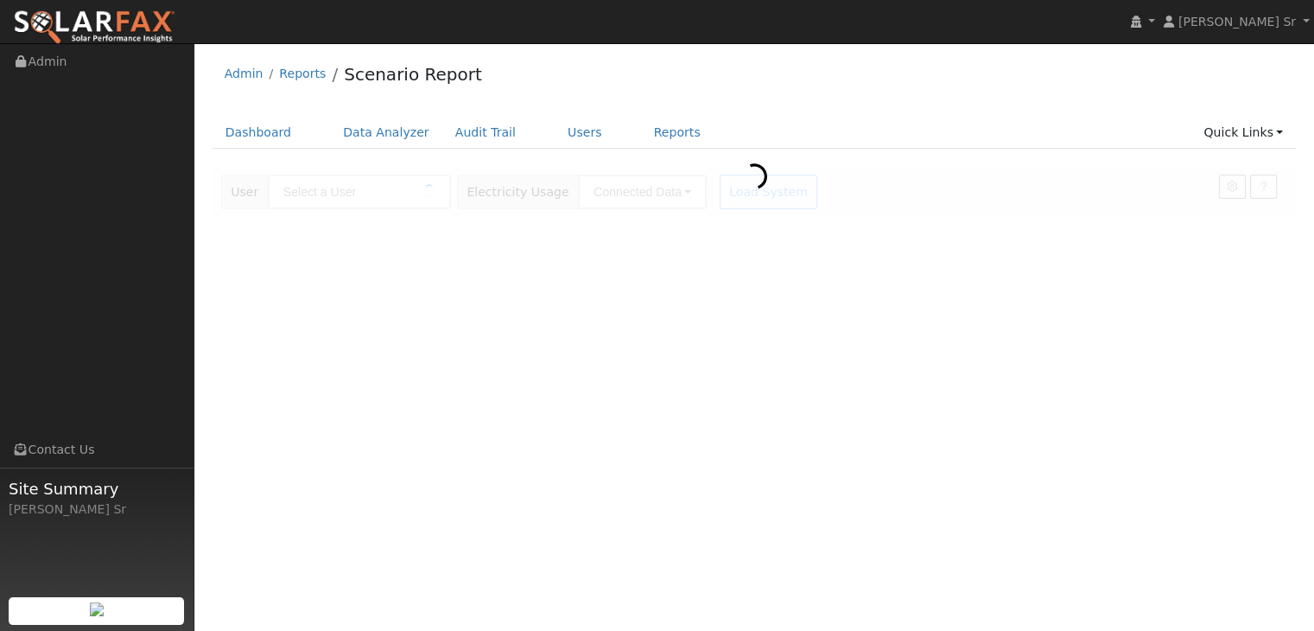
type input "[PERSON_NAME]"
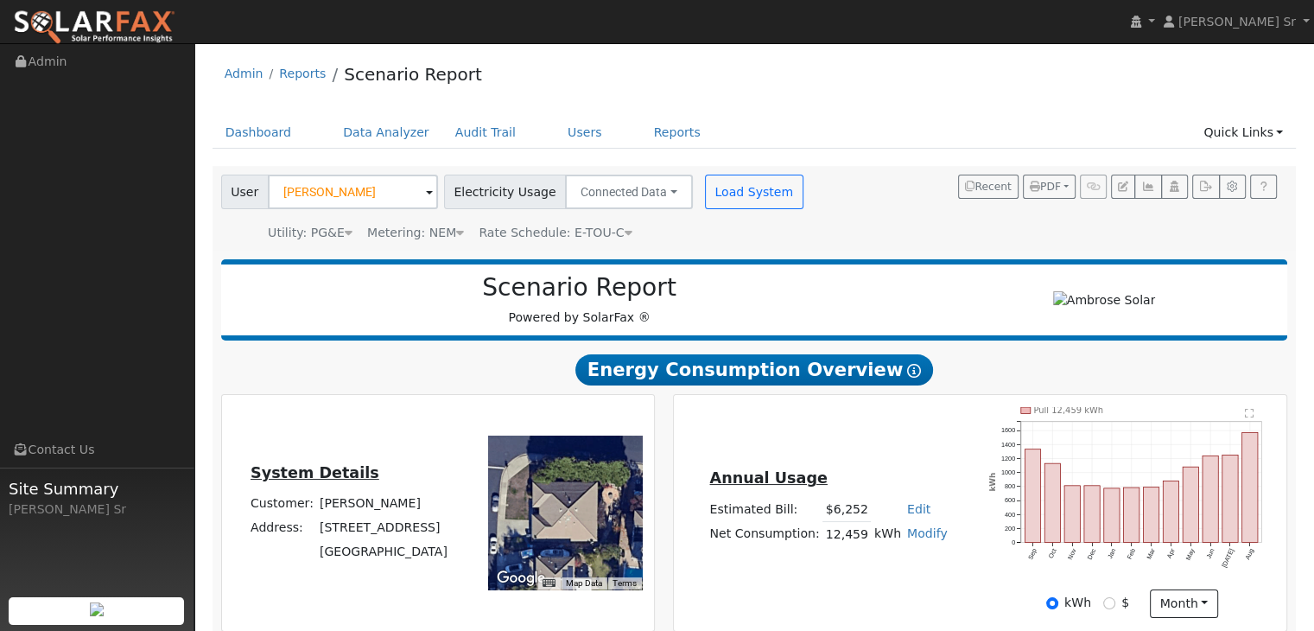
type input "21971"
click at [743, 376] on span "Energy Consumption Overview Show Help" at bounding box center [754, 369] width 358 height 31
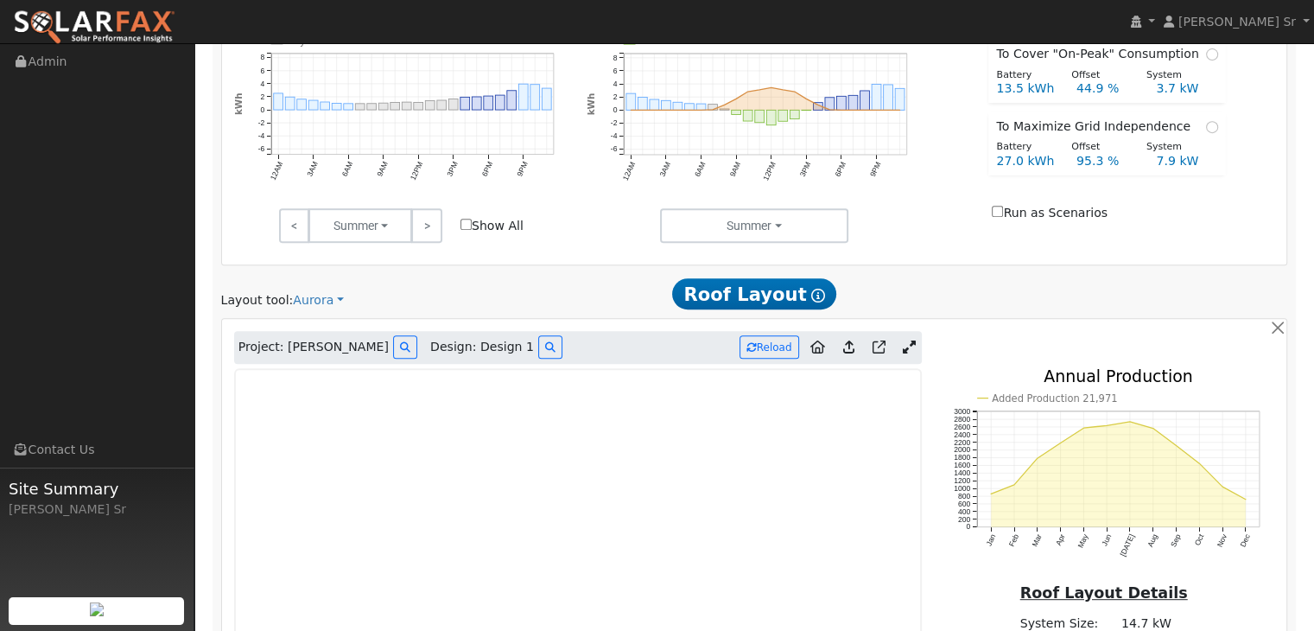
scroll to position [708, 0]
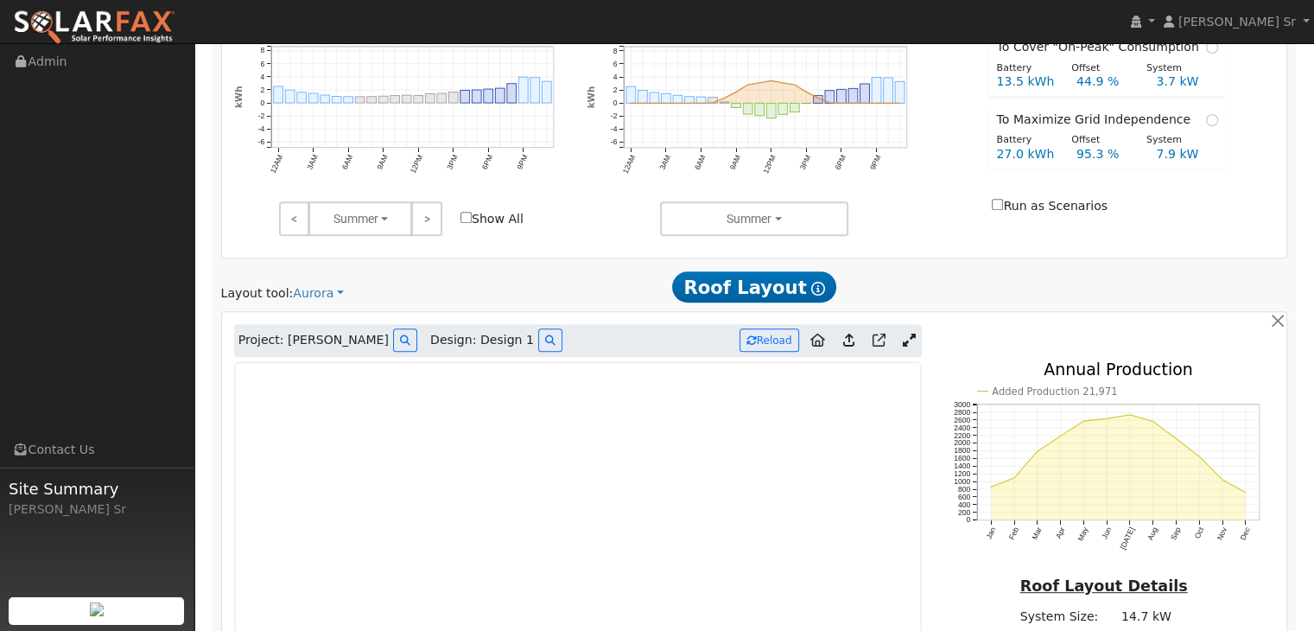
click at [903, 334] on icon at bounding box center [909, 339] width 13 height 13
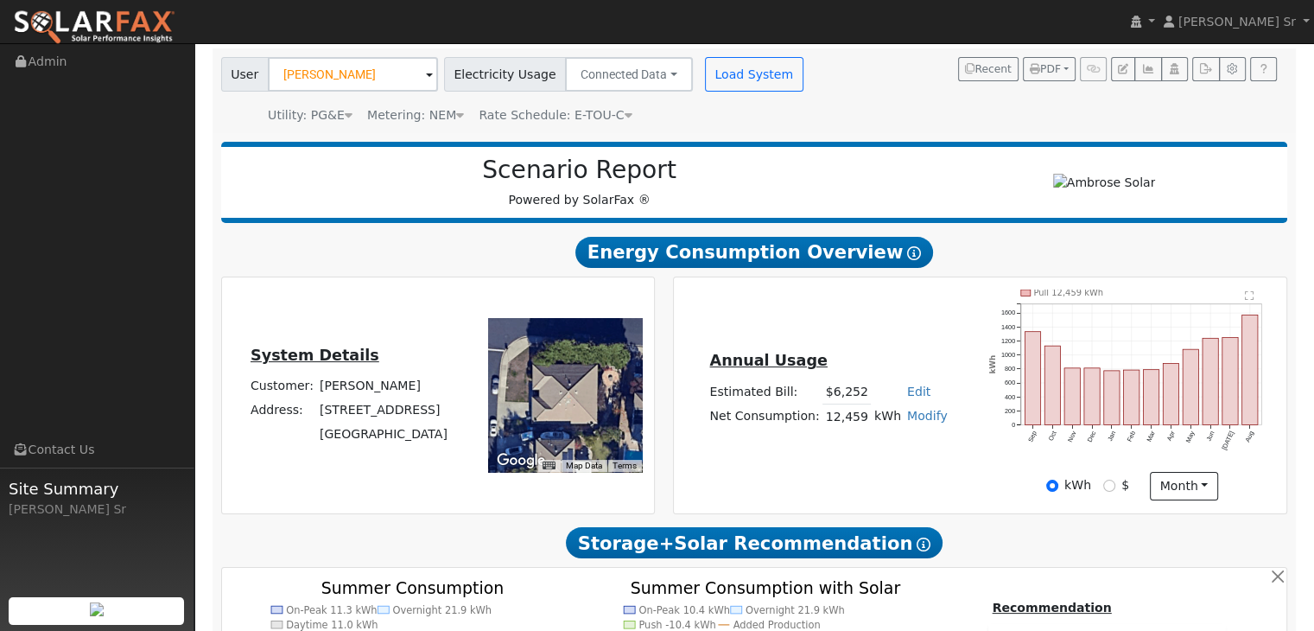
scroll to position [0, 0]
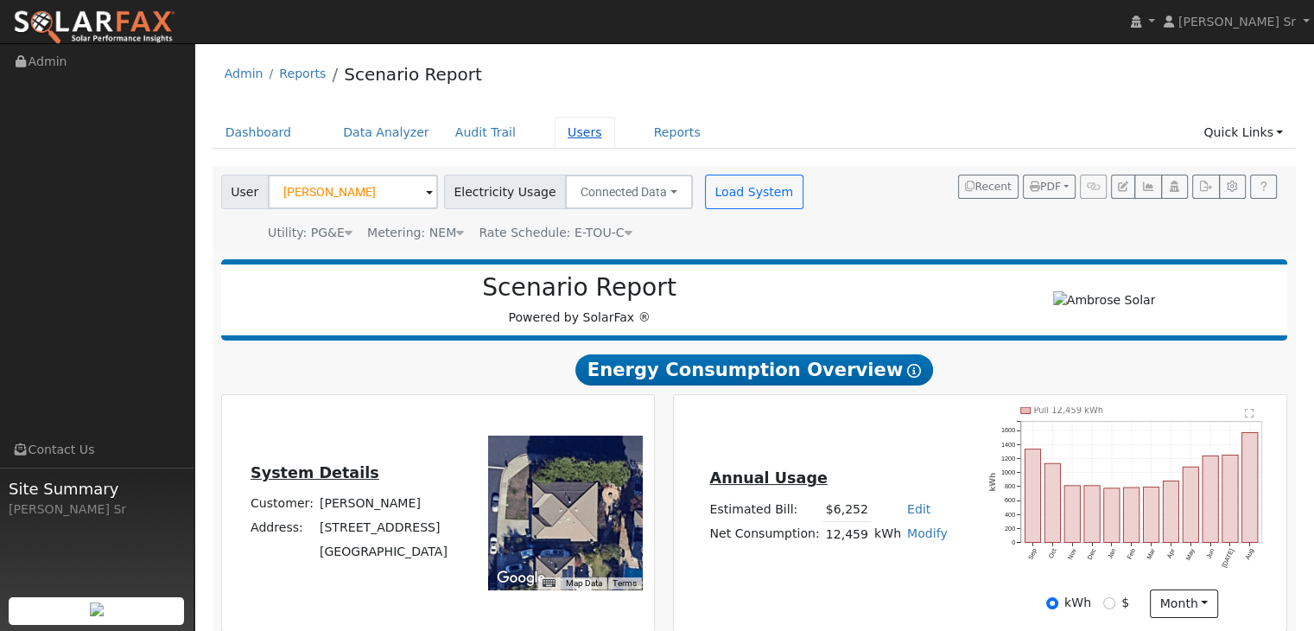
click at [555, 135] on link "Users" at bounding box center [585, 133] width 60 height 32
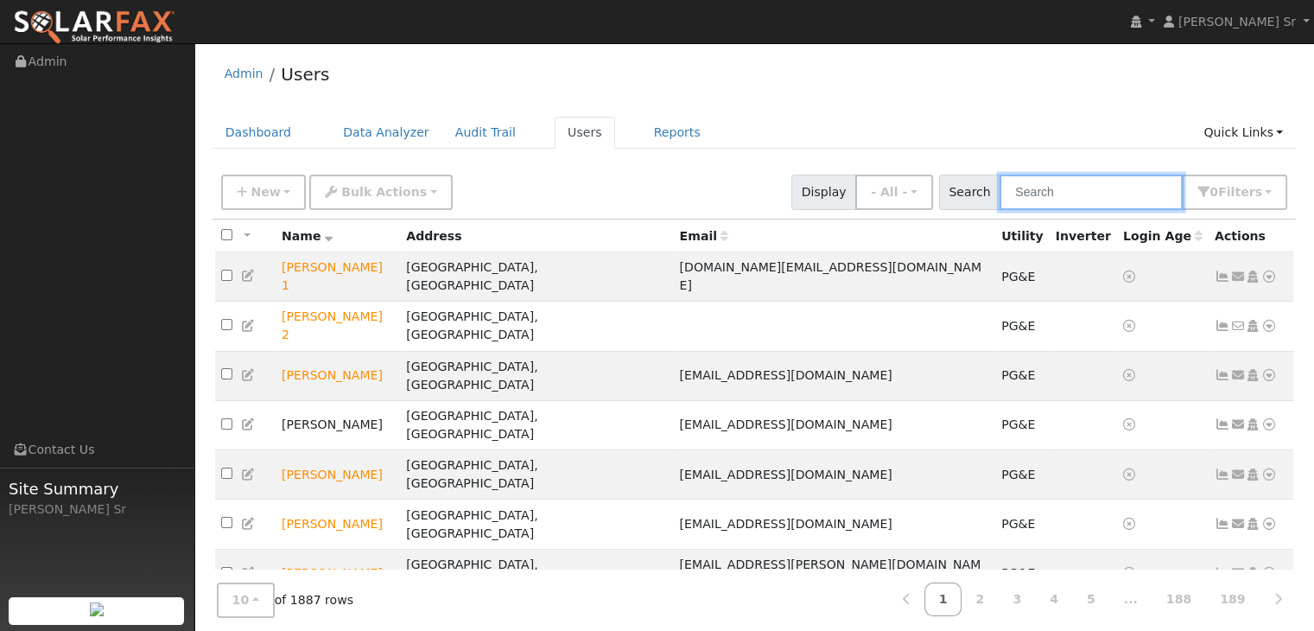
click at [1057, 194] on input "text" at bounding box center [1091, 192] width 183 height 35
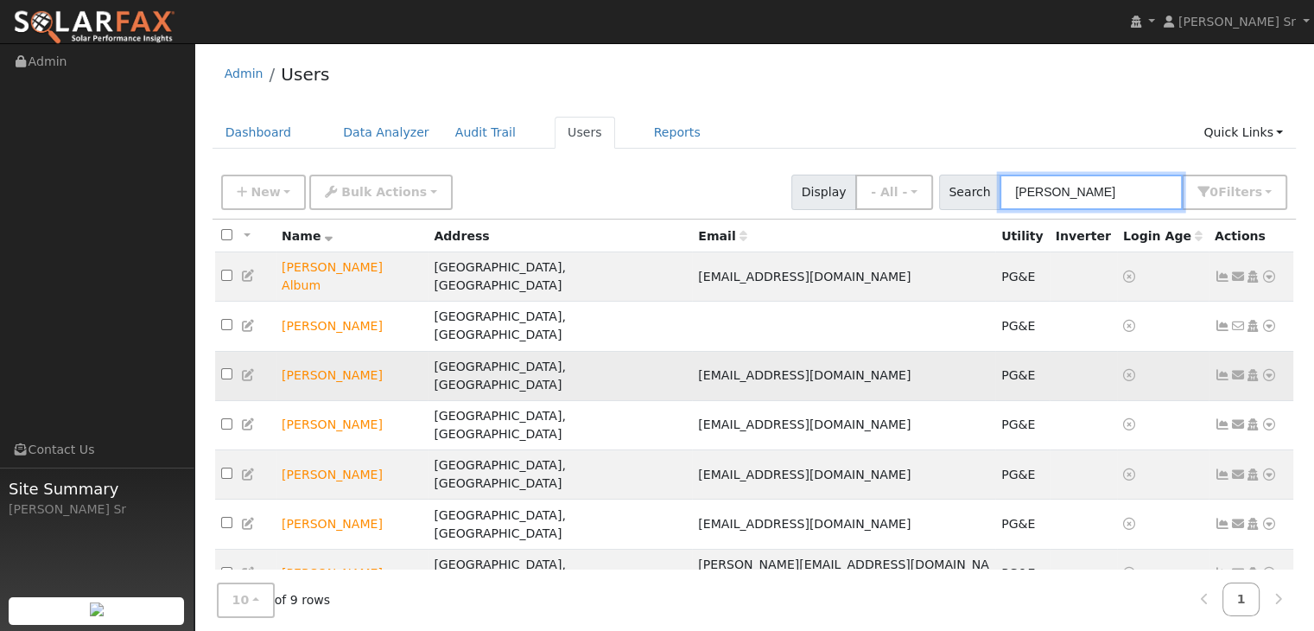
type input "Jeff"
click at [1265, 369] on icon at bounding box center [1269, 375] width 16 height 12
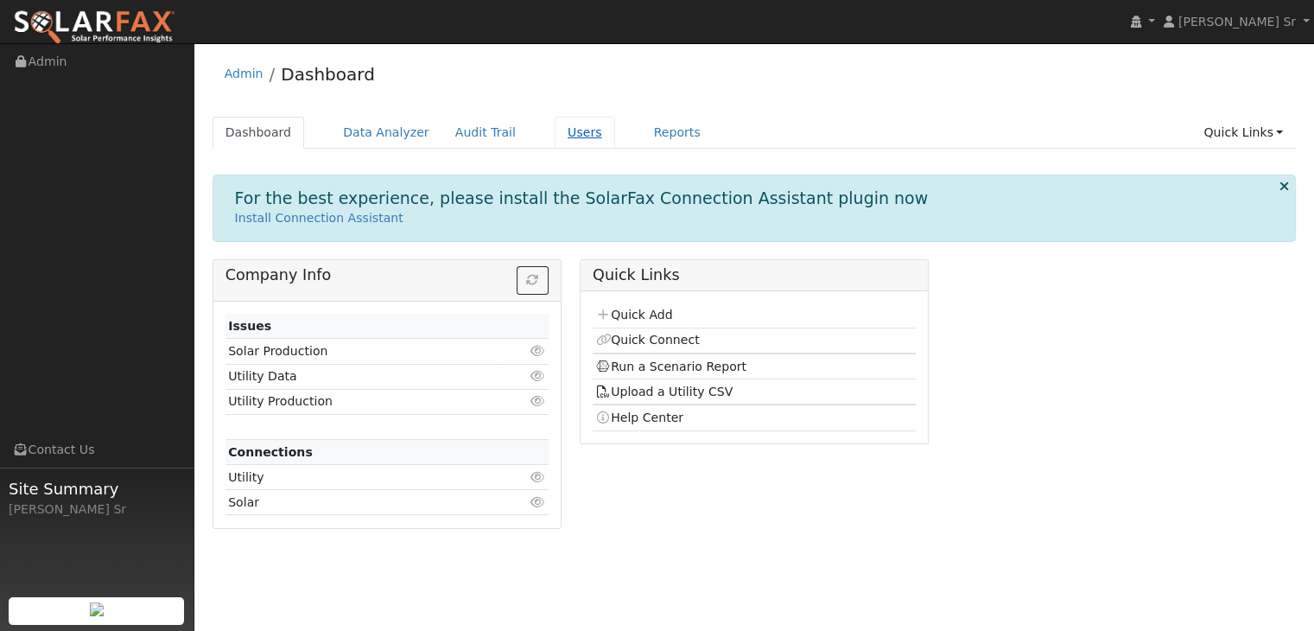
click at [555, 131] on link "Users" at bounding box center [585, 133] width 60 height 32
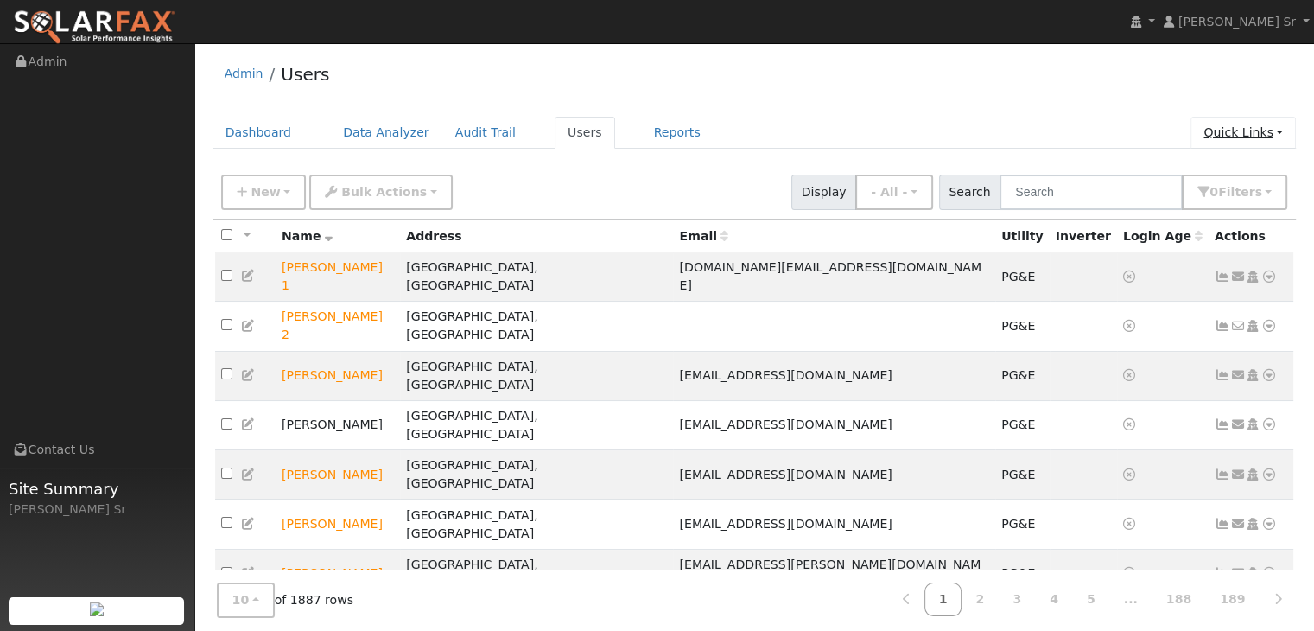
click at [1247, 129] on link "Quick Links" at bounding box center [1243, 133] width 105 height 32
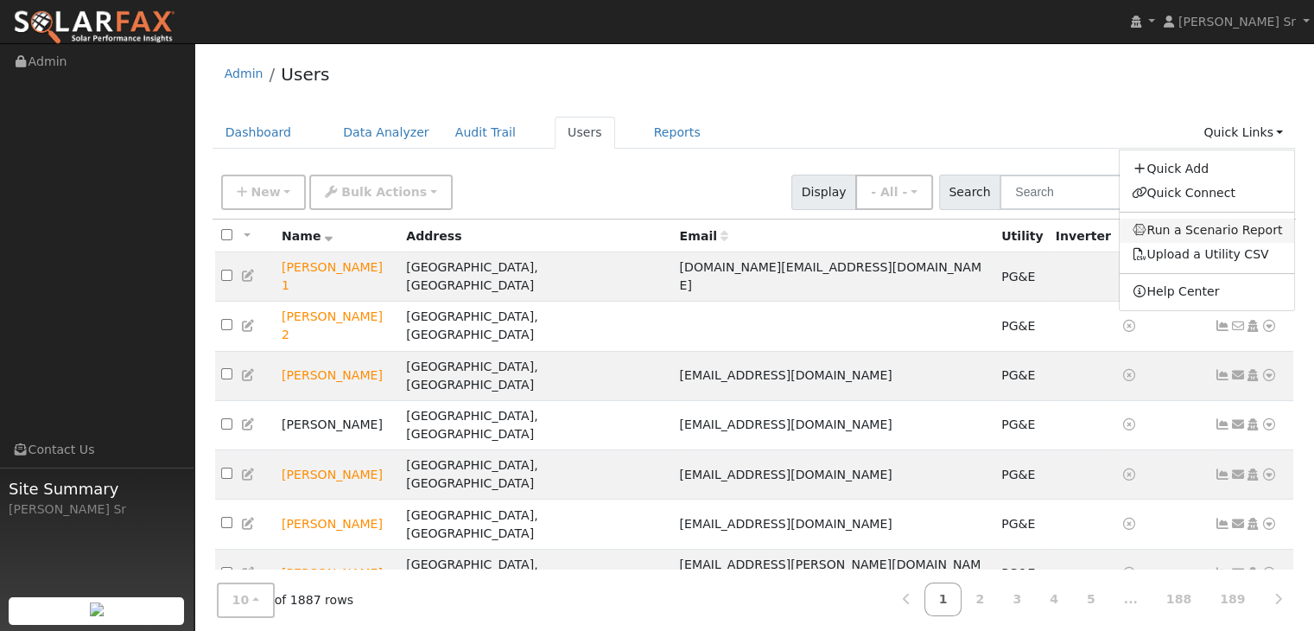
click at [1214, 228] on link "Run a Scenario Report" at bounding box center [1207, 231] width 175 height 24
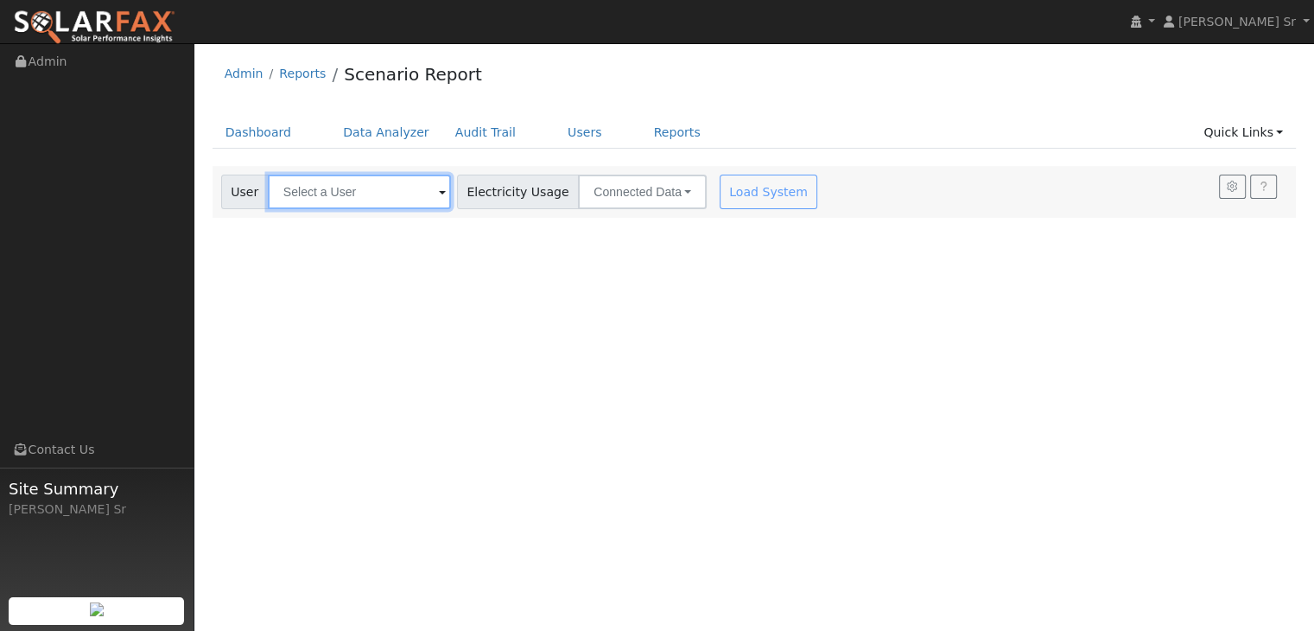
click at [392, 187] on input "text" at bounding box center [359, 192] width 183 height 35
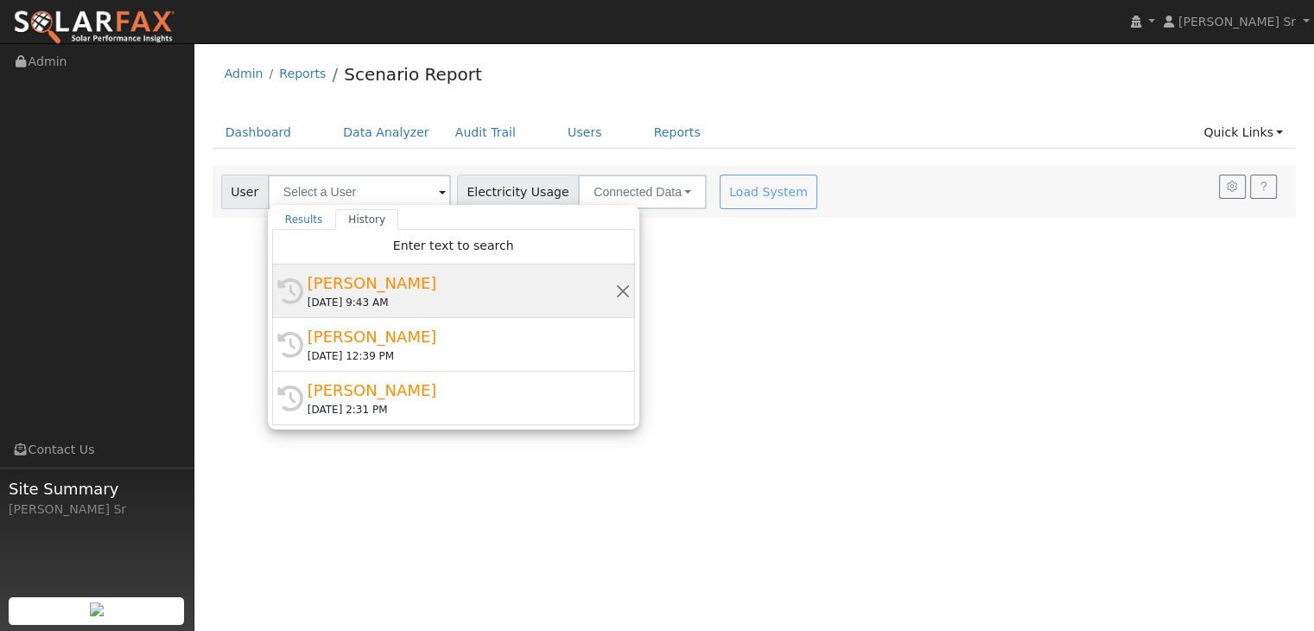
click at [351, 289] on div "[PERSON_NAME]" at bounding box center [462, 282] width 308 height 23
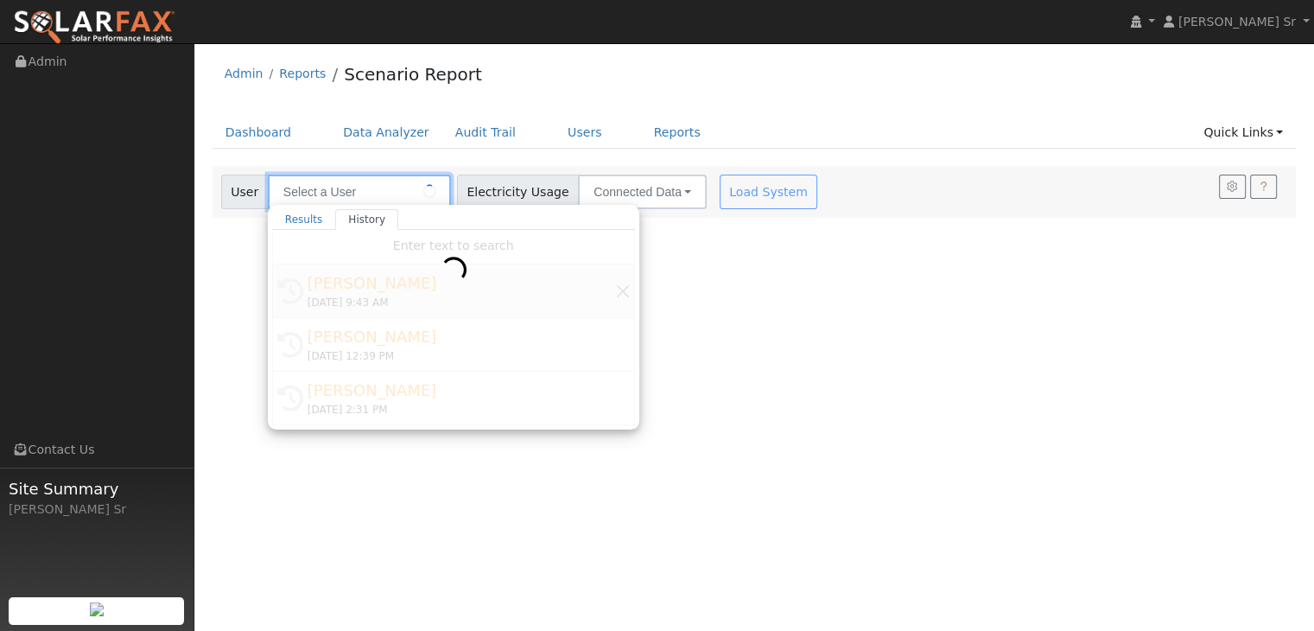
type input "[PERSON_NAME]"
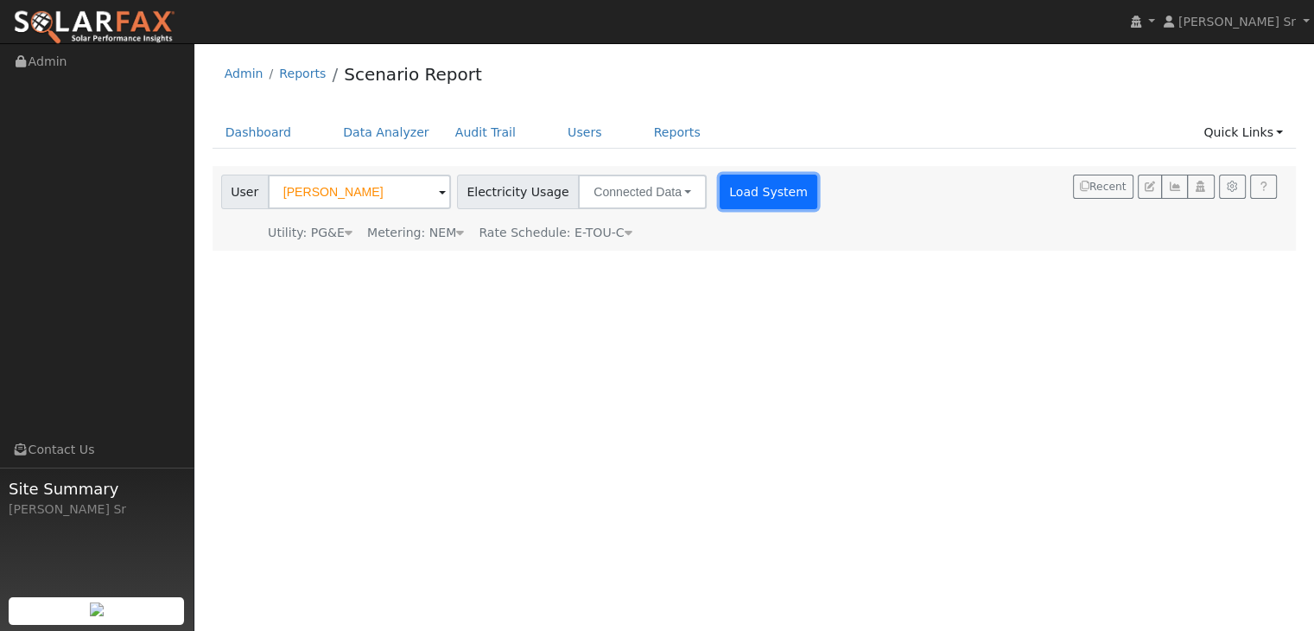
click at [756, 192] on button "Load System" at bounding box center [769, 192] width 98 height 35
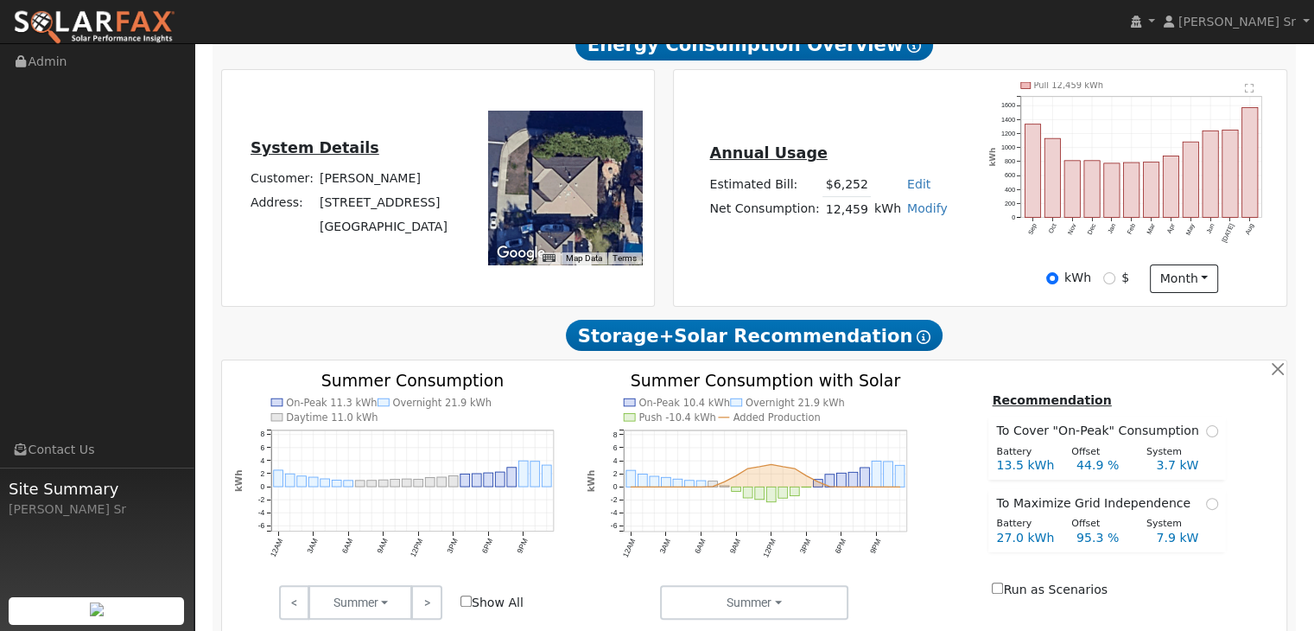
type input "15126"
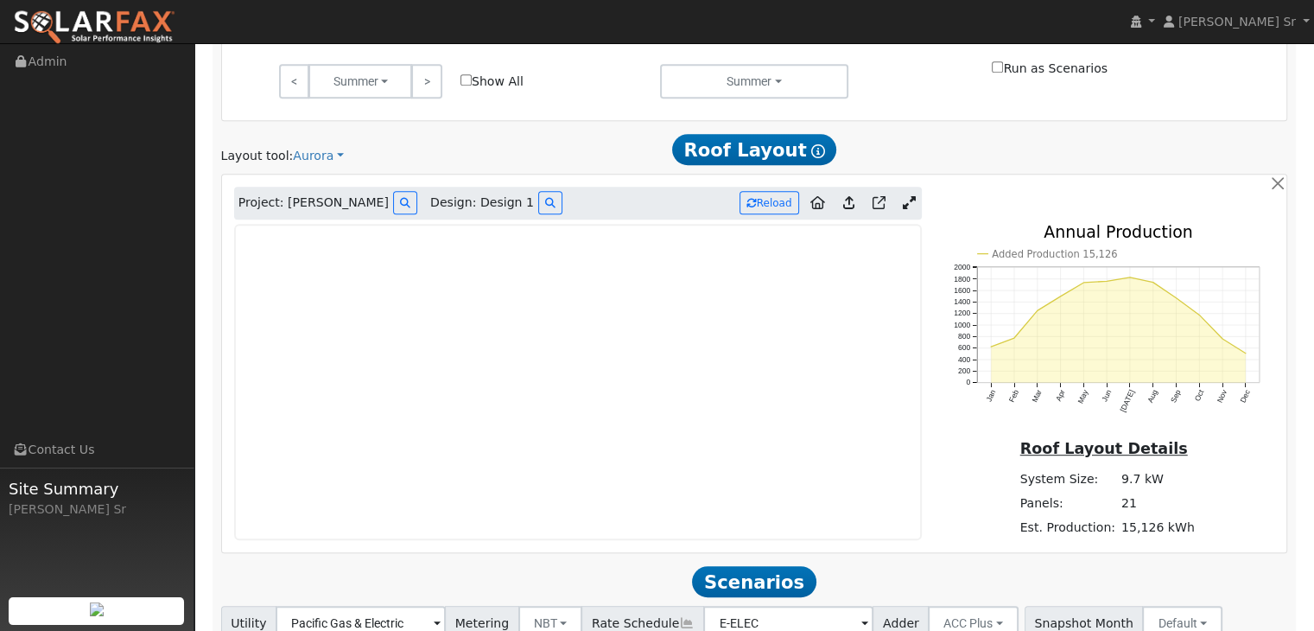
scroll to position [845, 0]
click at [905, 203] on icon at bounding box center [909, 203] width 13 height 13
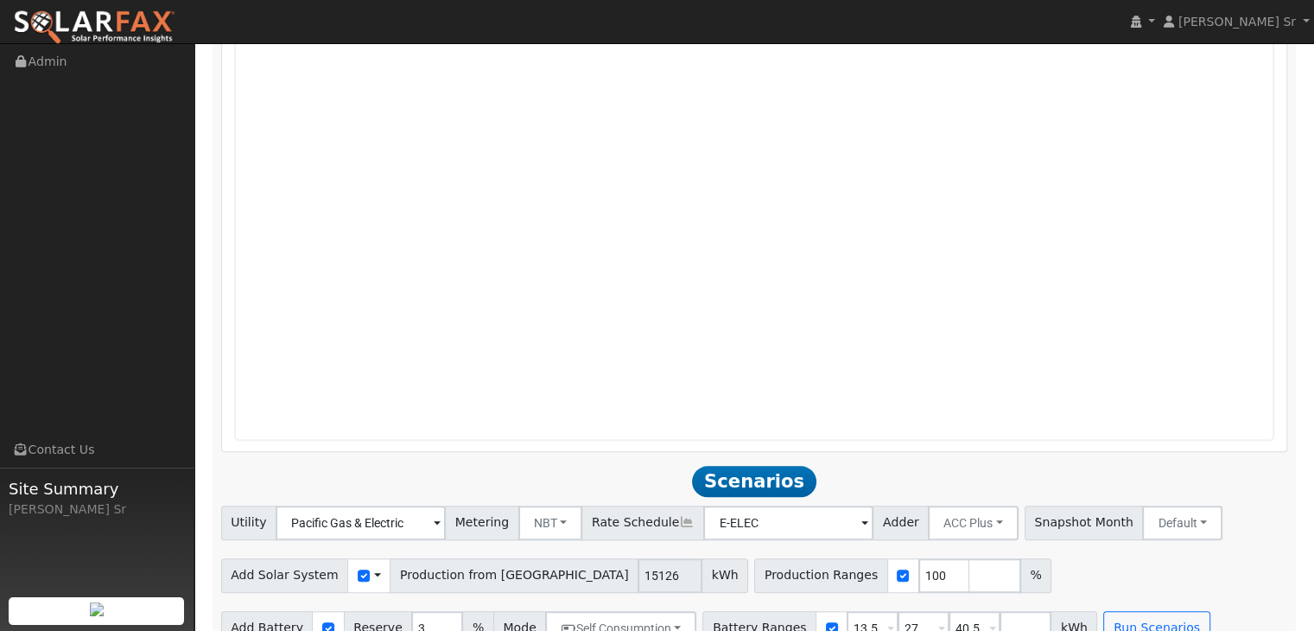
scroll to position [1355, 0]
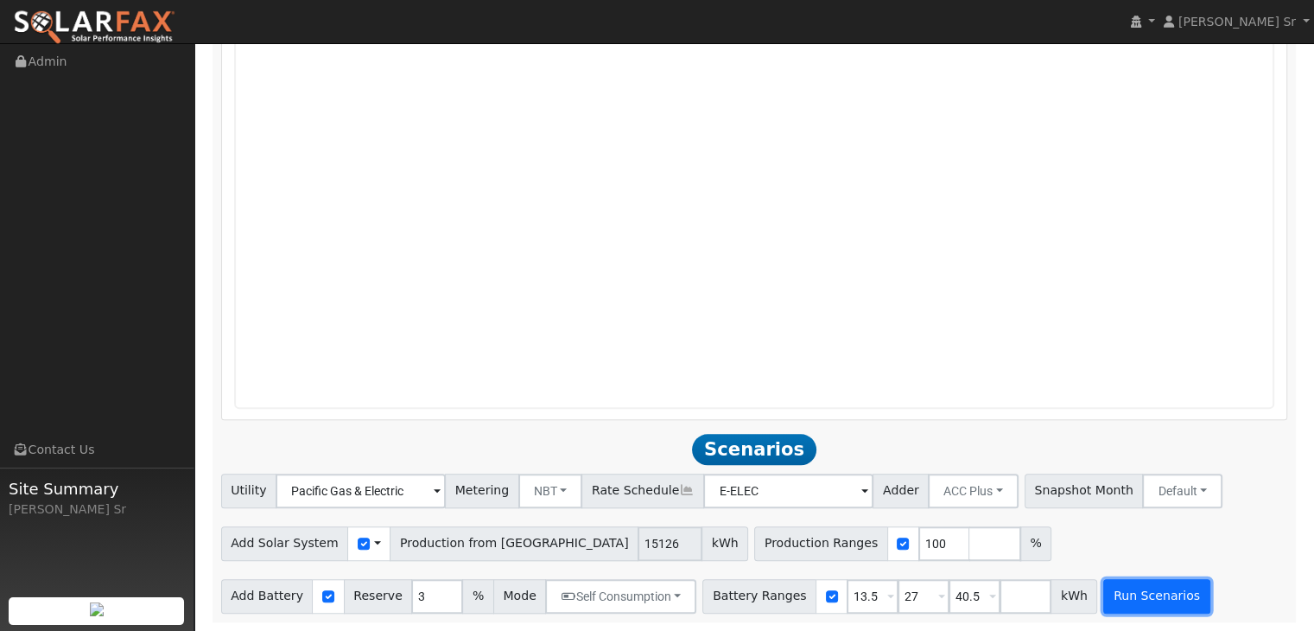
click at [1116, 609] on button "Run Scenarios" at bounding box center [1156, 596] width 106 height 35
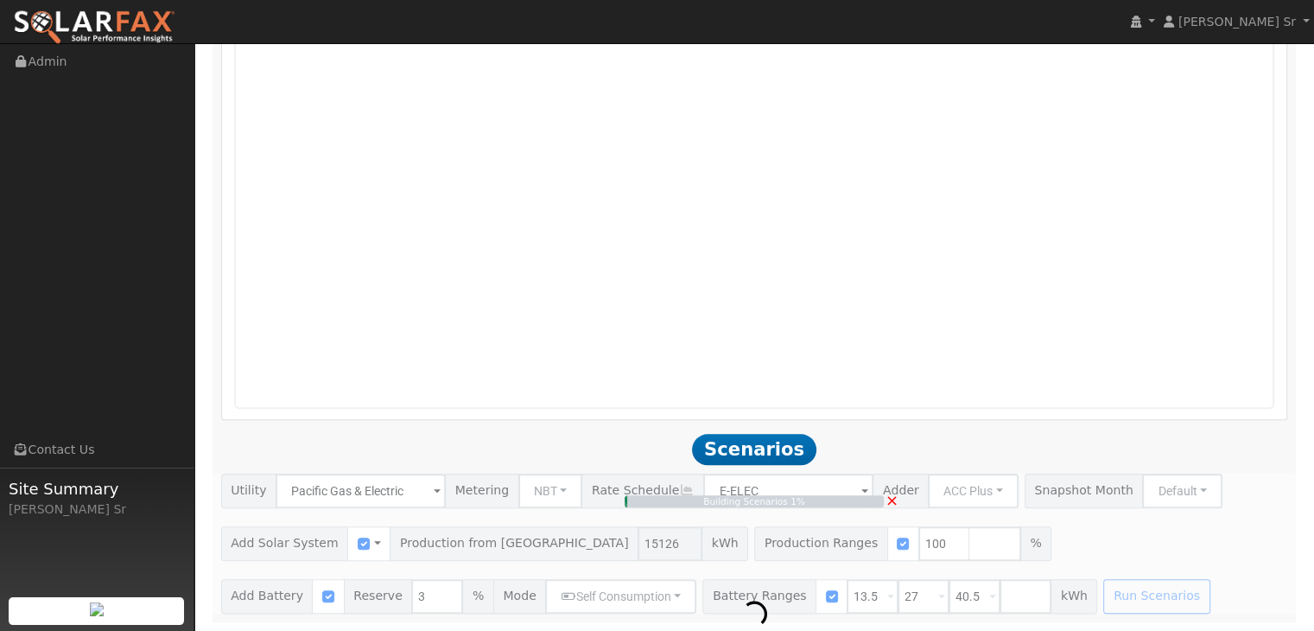
type input "10.1"
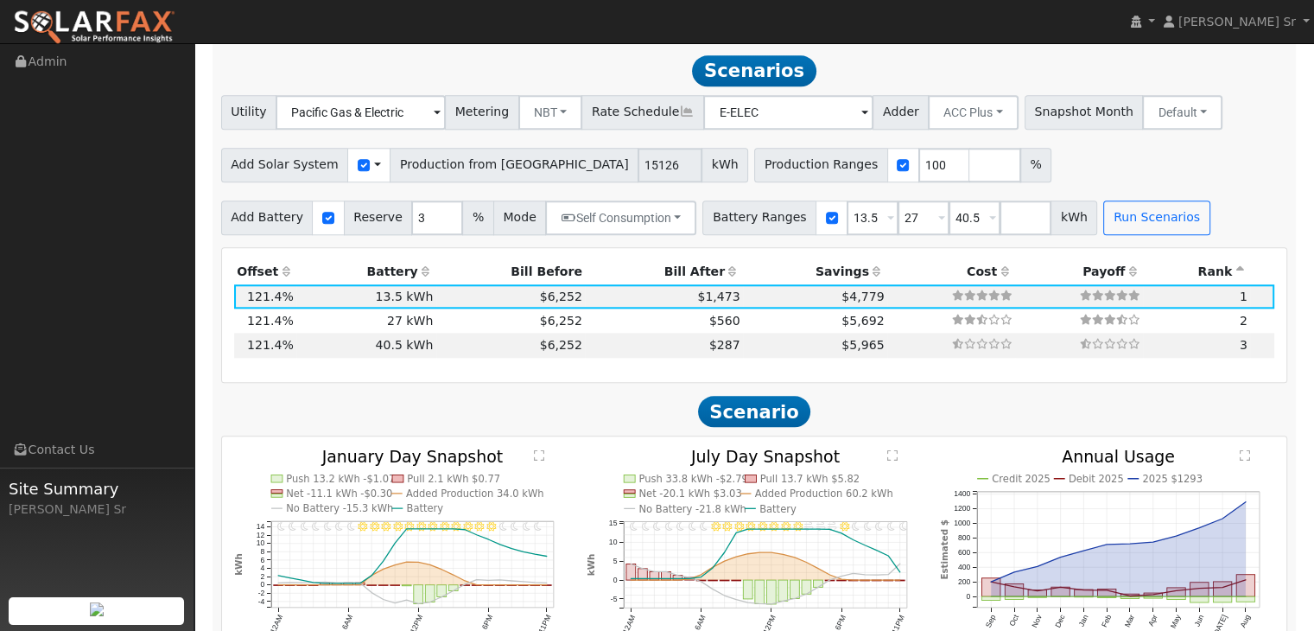
scroll to position [1734, 0]
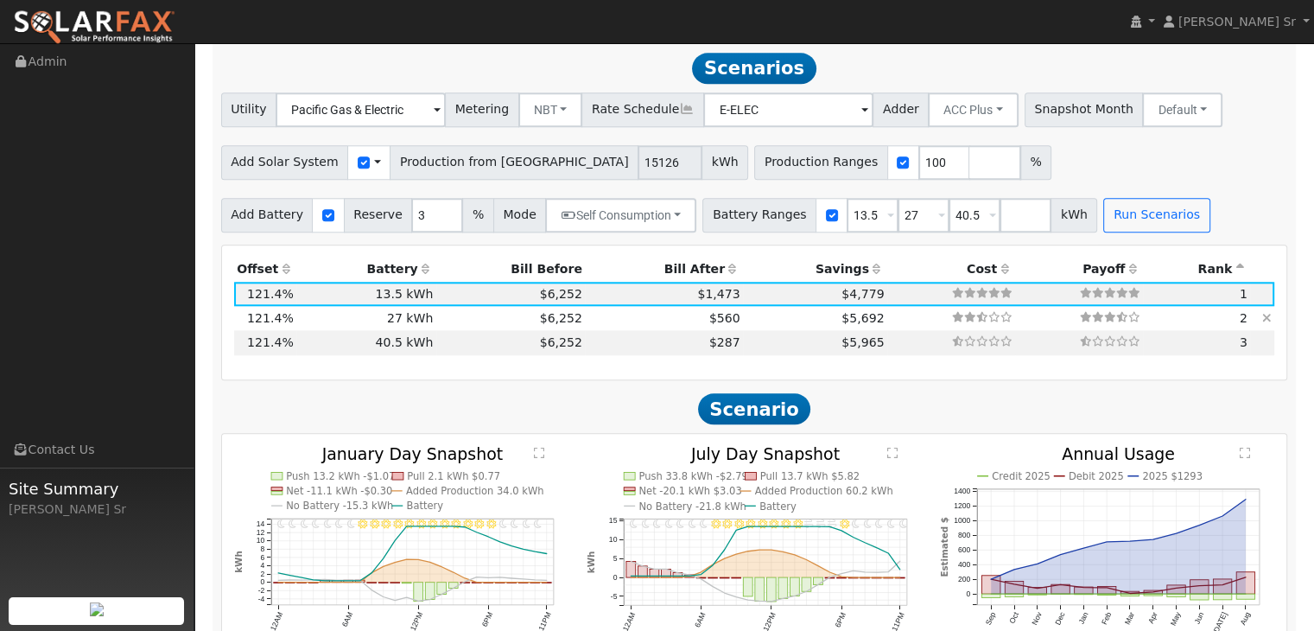
click at [639, 315] on td "$560" at bounding box center [664, 318] width 158 height 24
type input "$32,400"
type input "$20,308"
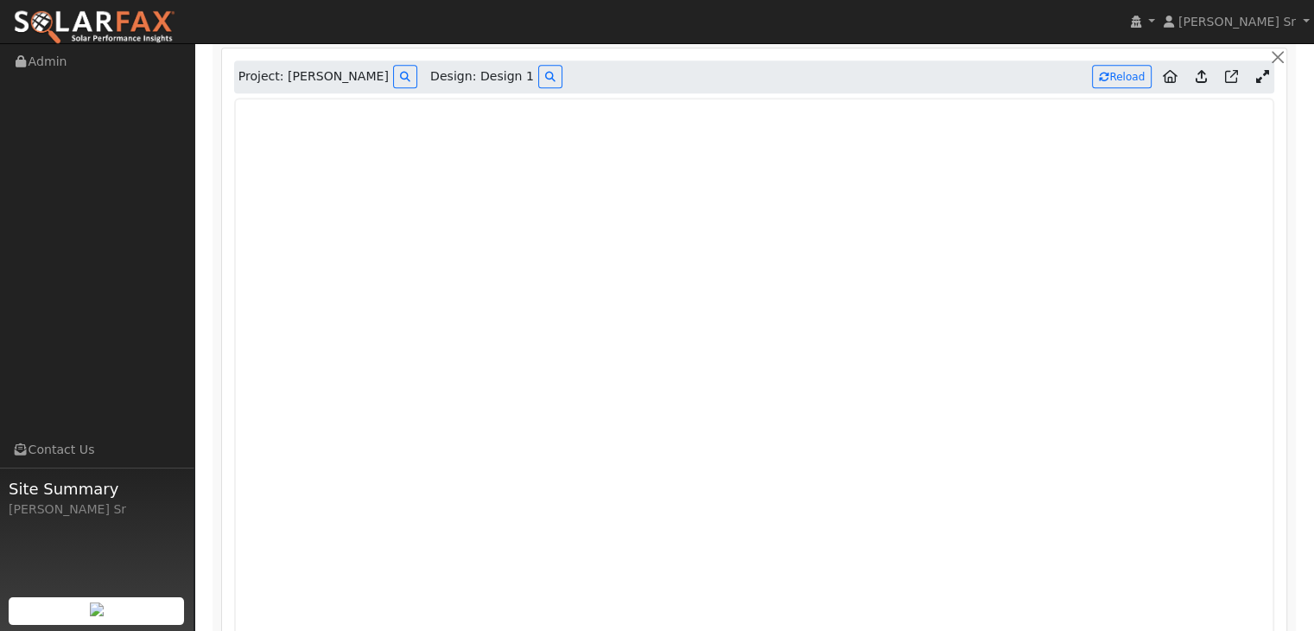
scroll to position [976, 0]
